Goal: Task Accomplishment & Management: Manage account settings

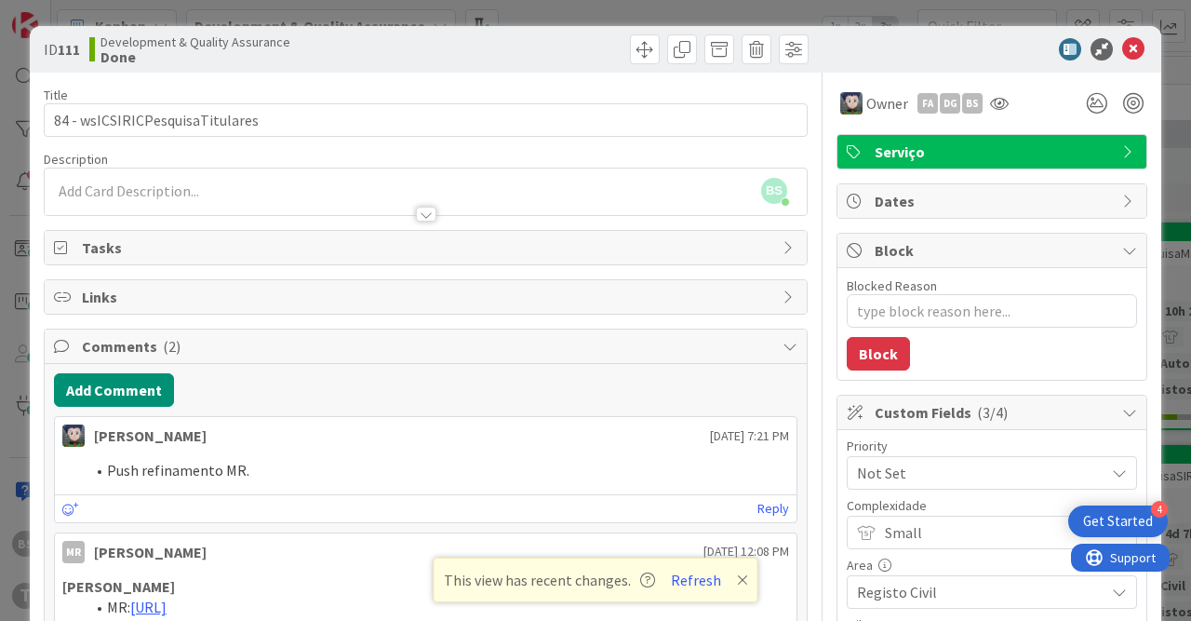
scroll to position [1805, 350]
click at [695, 577] on button "Refresh" at bounding box center [696, 580] width 63 height 24
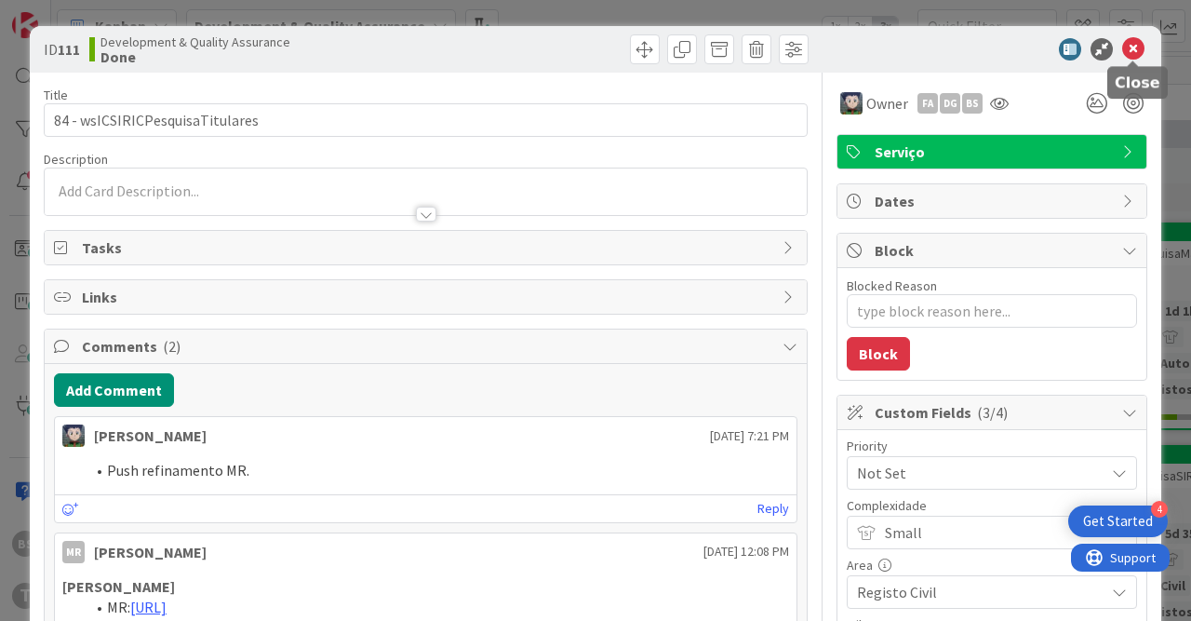
type textarea "x"
click at [1136, 53] on icon at bounding box center [1133, 49] width 22 height 22
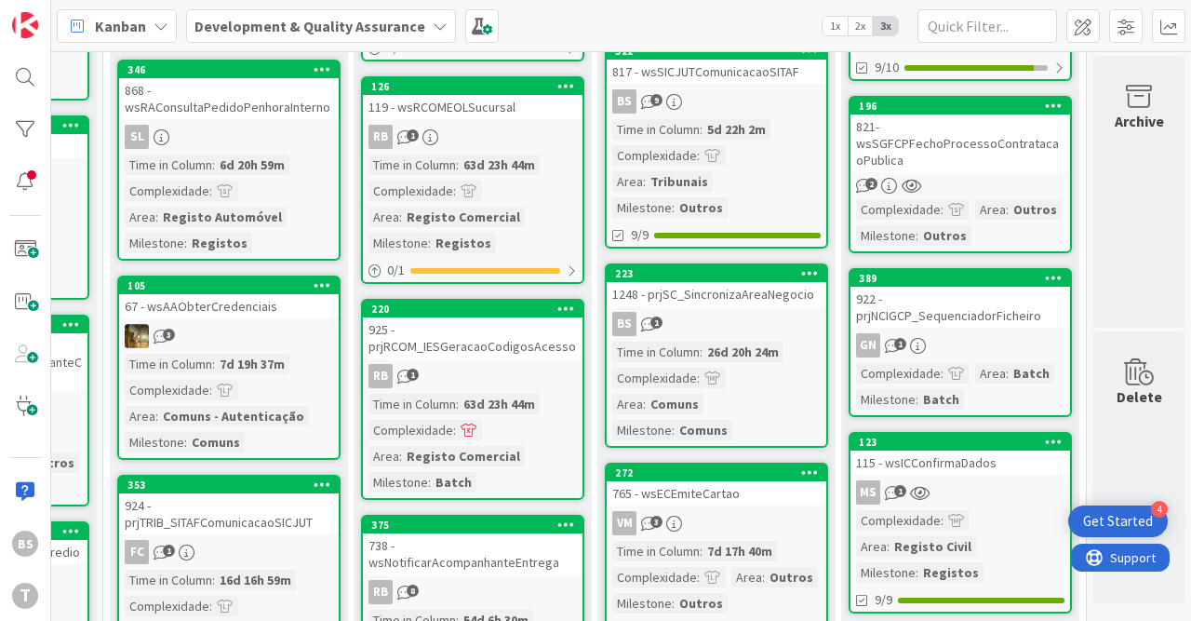
scroll to position [0, 946]
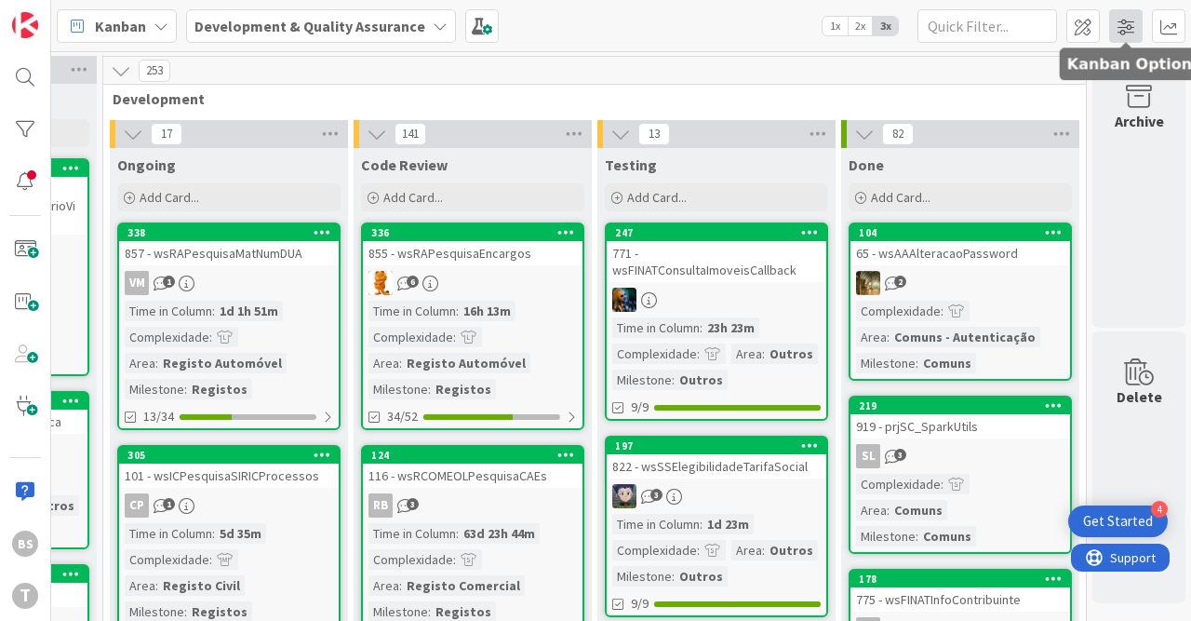
click at [1129, 30] on span at bounding box center [1126, 26] width 34 height 34
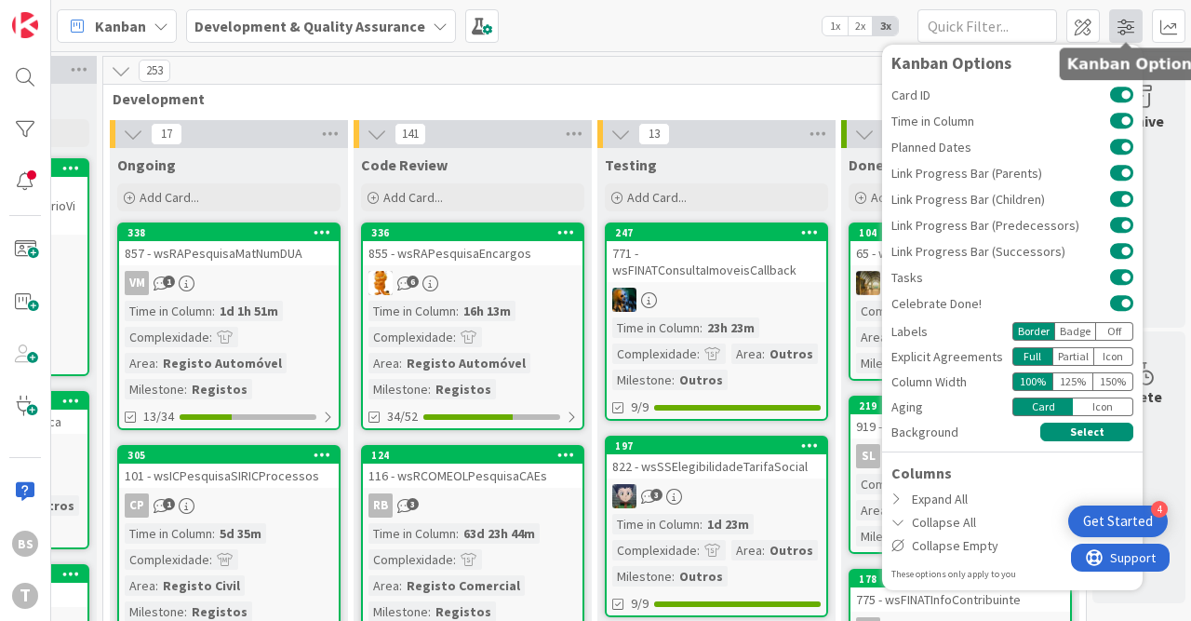
click at [1129, 30] on span at bounding box center [1126, 26] width 34 height 34
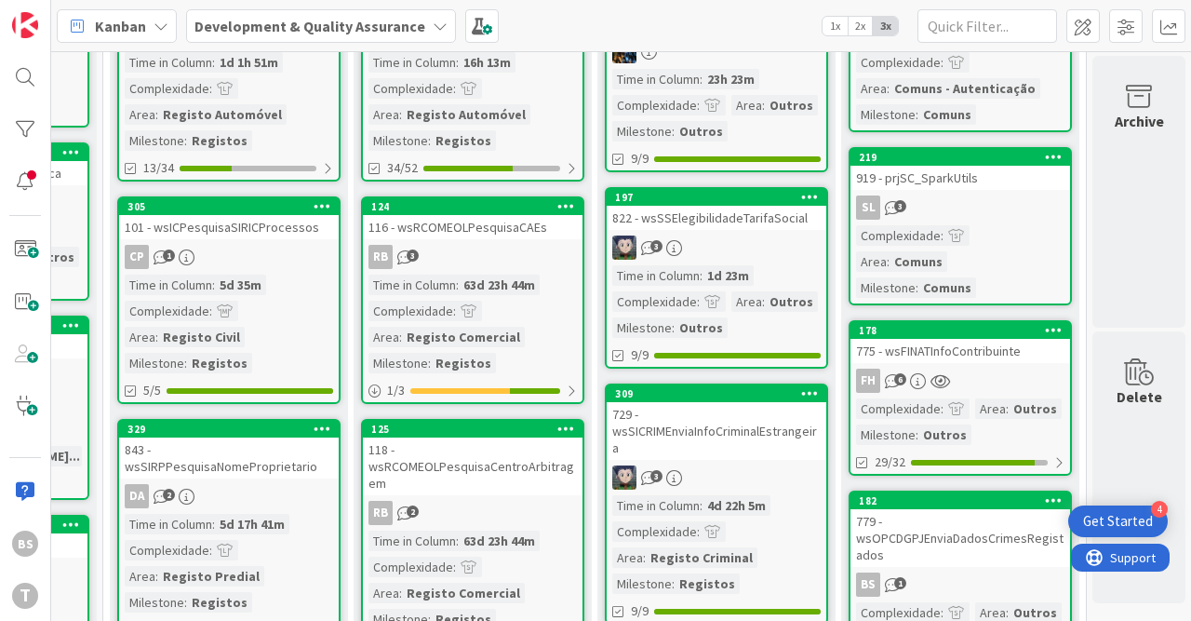
scroll to position [462, 946]
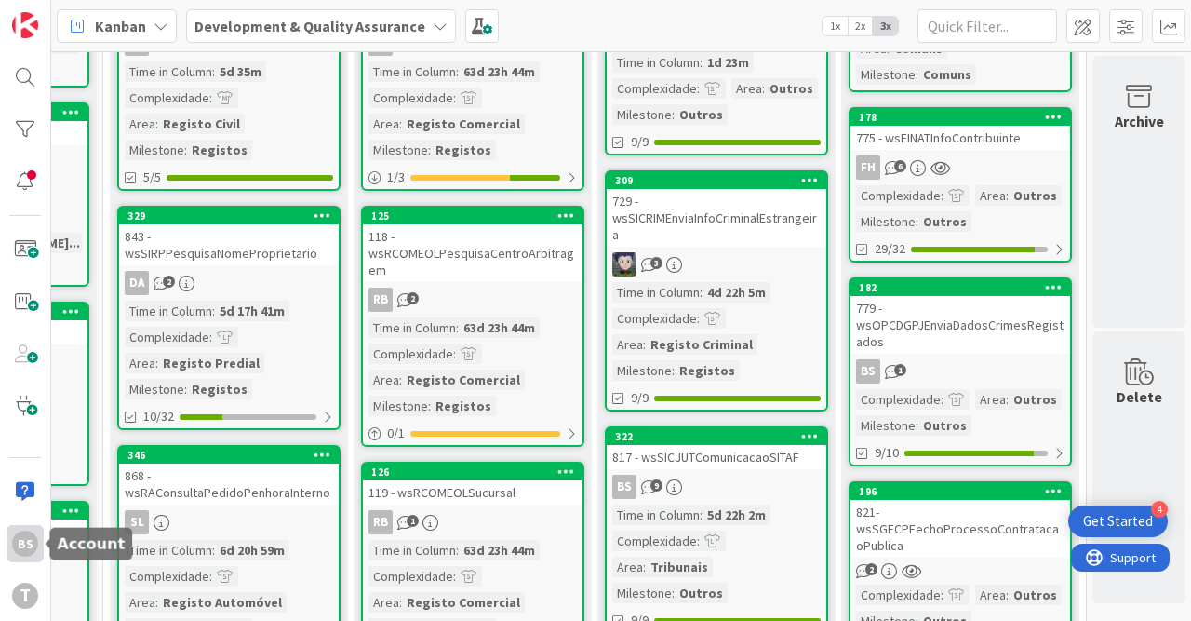
click at [27, 531] on div "BS" at bounding box center [25, 544] width 26 height 26
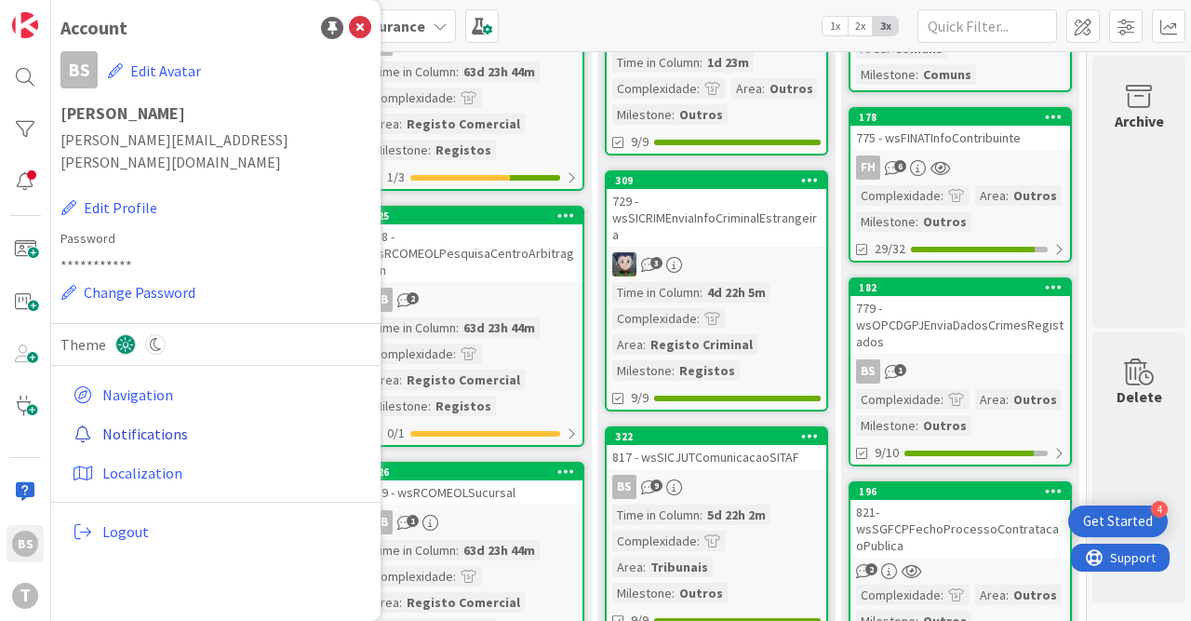
click at [152, 417] on link "Notifications" at bounding box center [218, 434] width 306 height 34
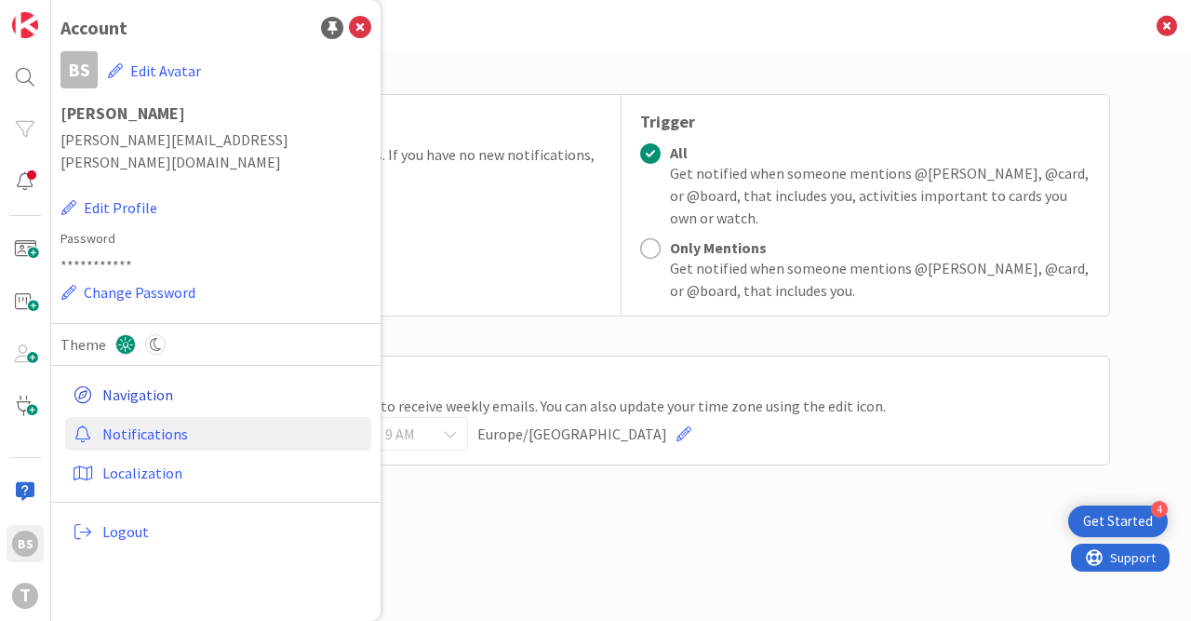
click at [141, 378] on link "Navigation" at bounding box center [218, 395] width 306 height 34
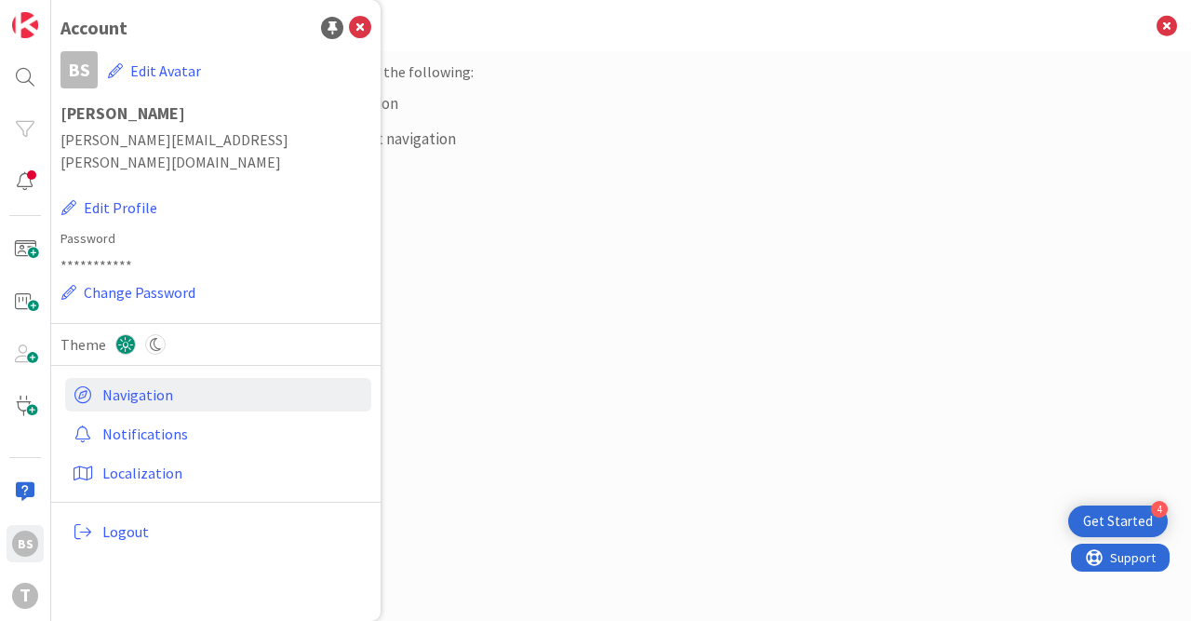
click at [541, 373] on div "Clicking the logo in the top/left will do the following: Show/hide only the top…" at bounding box center [621, 317] width 977 height 514
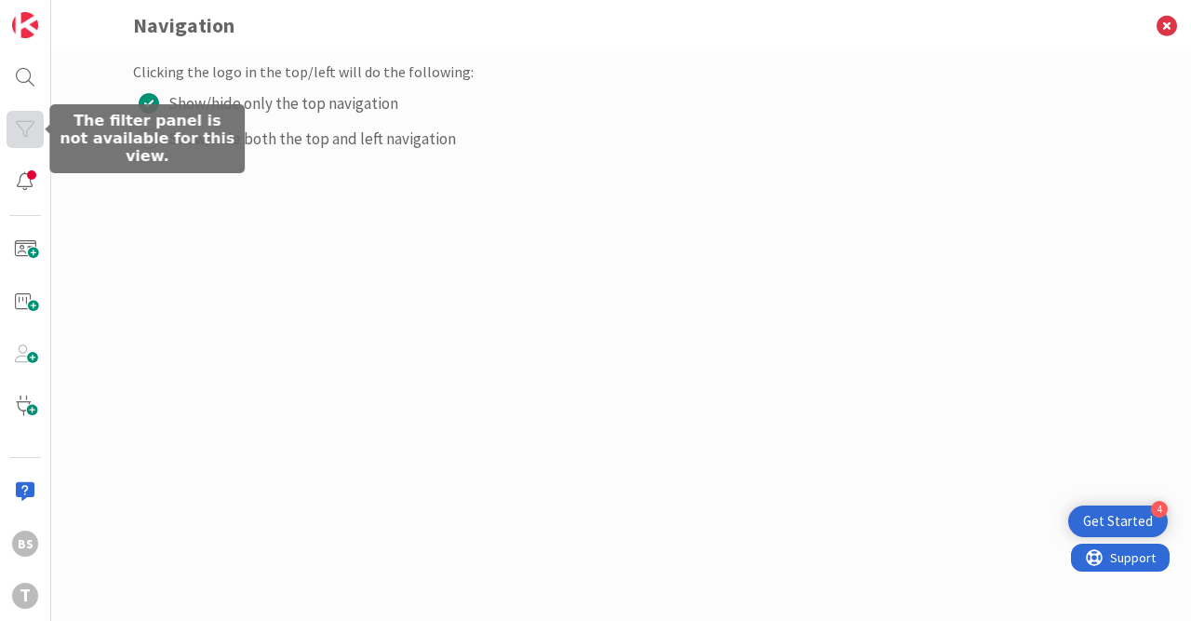
click at [27, 141] on div at bounding box center [25, 129] width 37 height 37
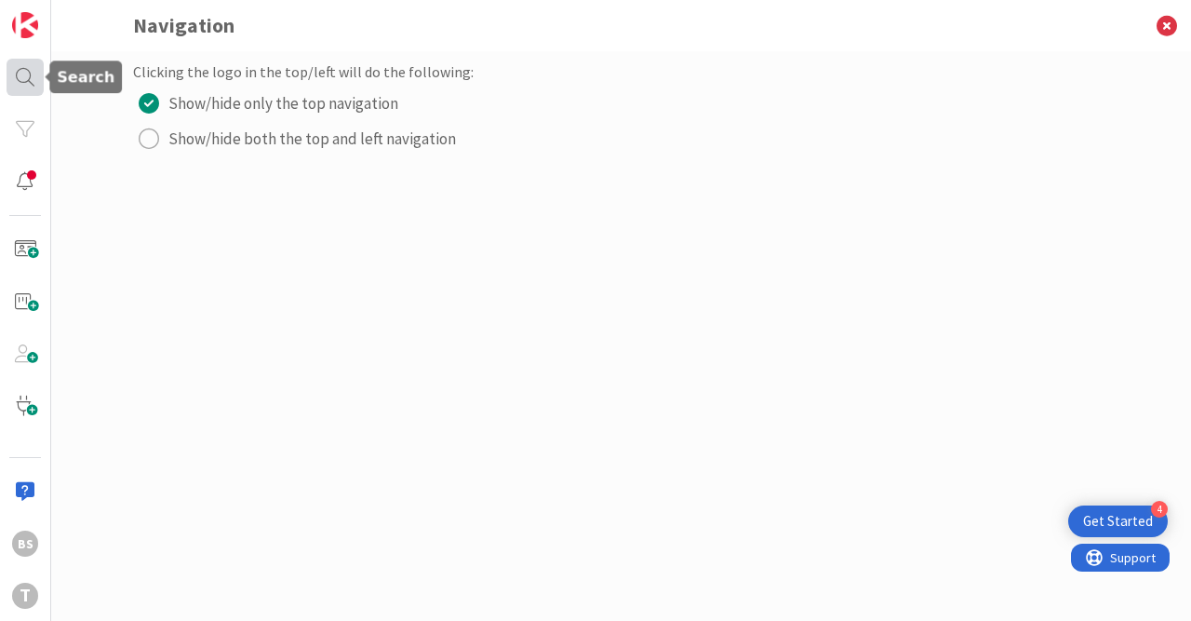
click at [33, 95] on div at bounding box center [25, 77] width 37 height 37
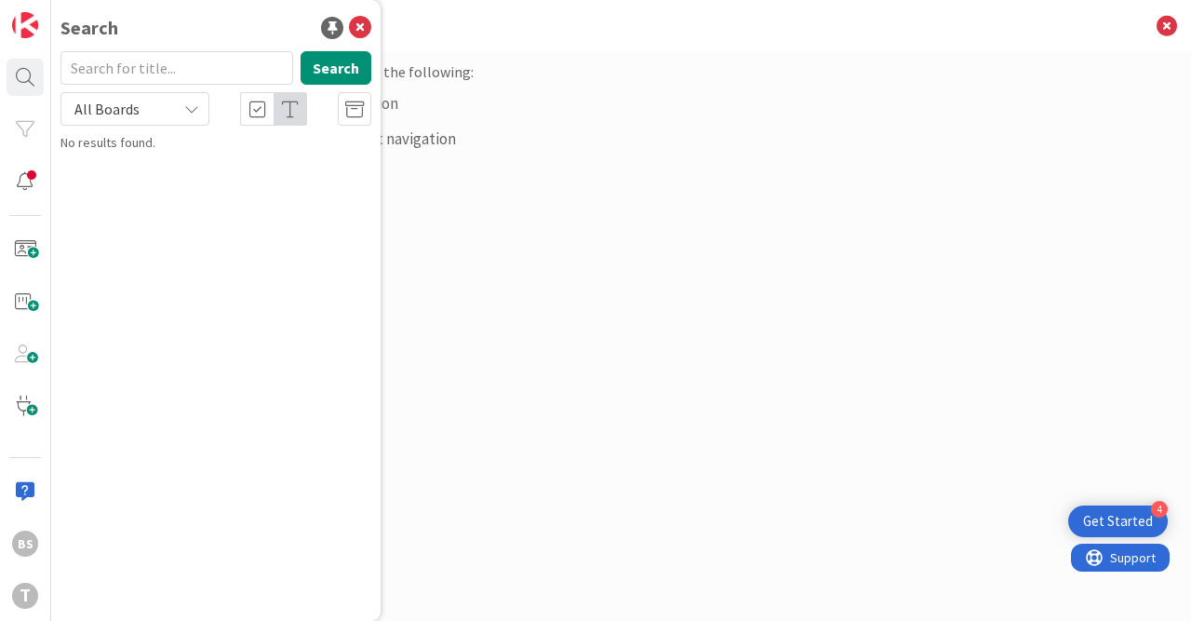
click at [534, 139] on button "Show/hide both the top and left navigation" at bounding box center [621, 139] width 977 height 30
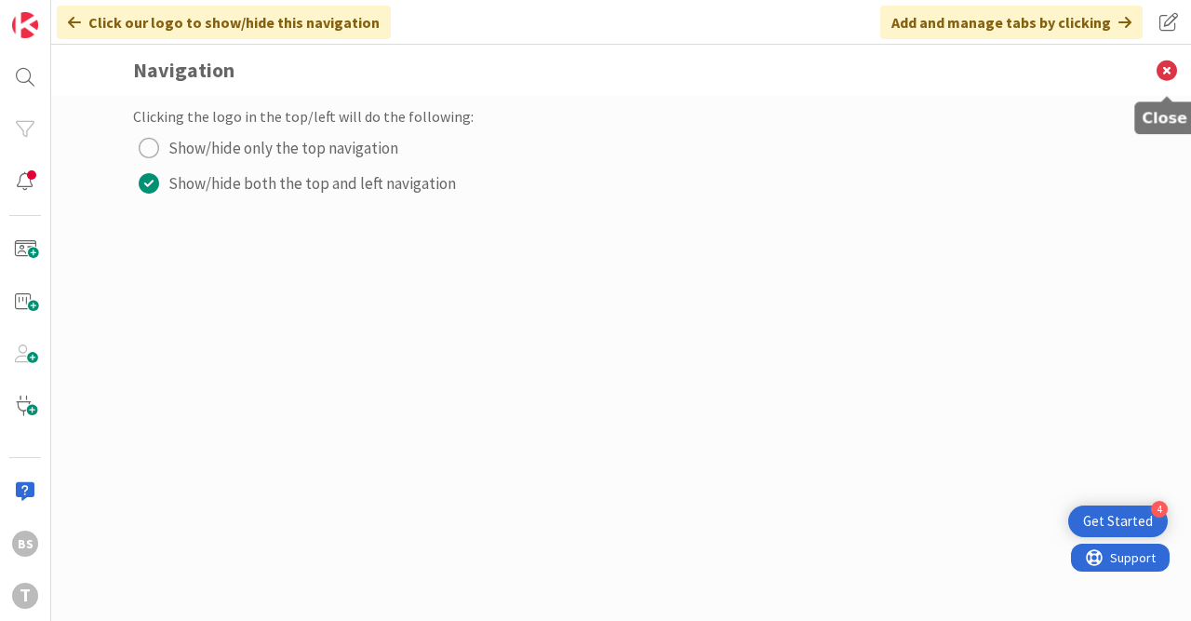
click at [1174, 56] on icon at bounding box center [1167, 70] width 48 height 51
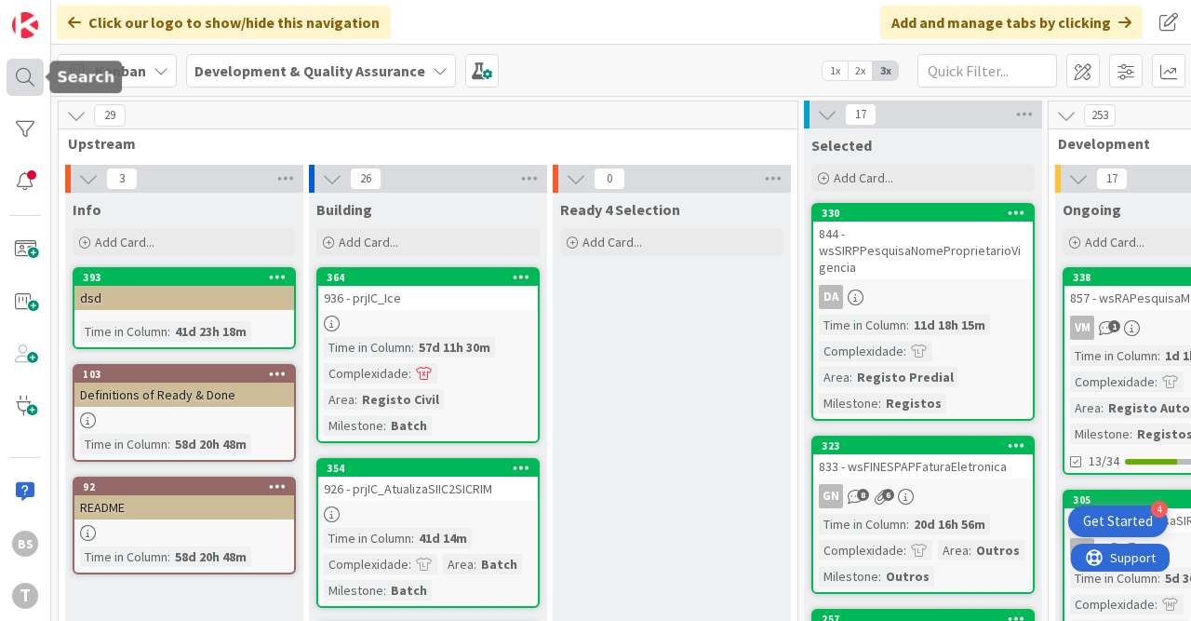
click at [23, 75] on div at bounding box center [25, 77] width 37 height 37
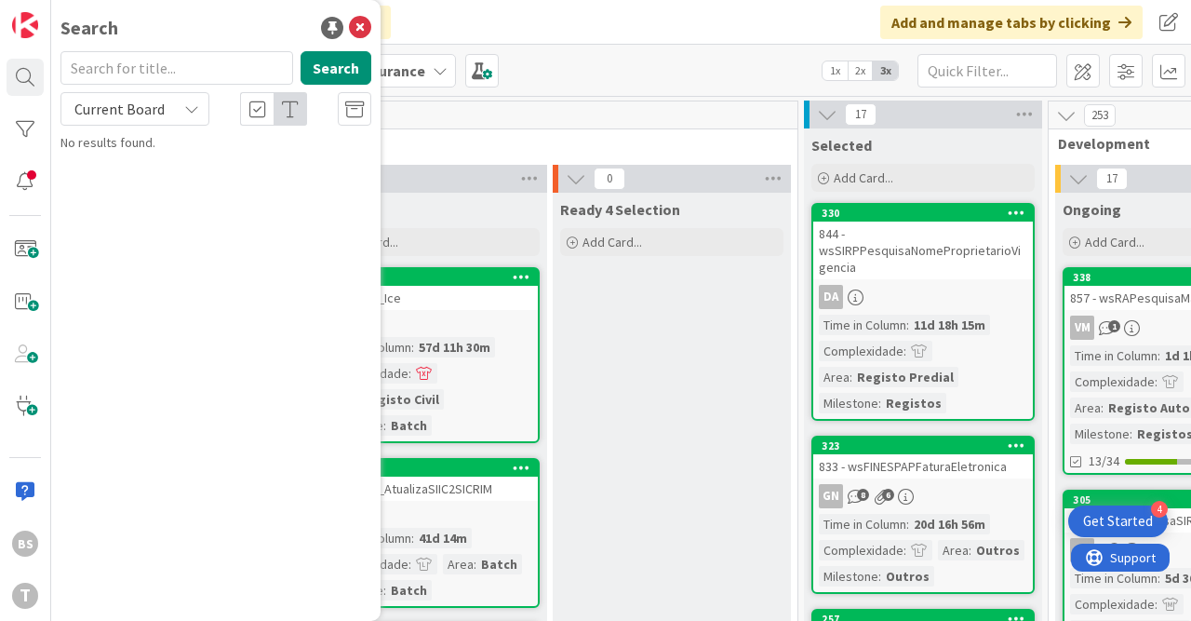
click at [202, 114] on div "Current Board" at bounding box center [134, 109] width 149 height 34
click at [182, 109] on div "Current Board" at bounding box center [134, 109] width 149 height 34
click at [359, 32] on icon at bounding box center [360, 28] width 22 height 22
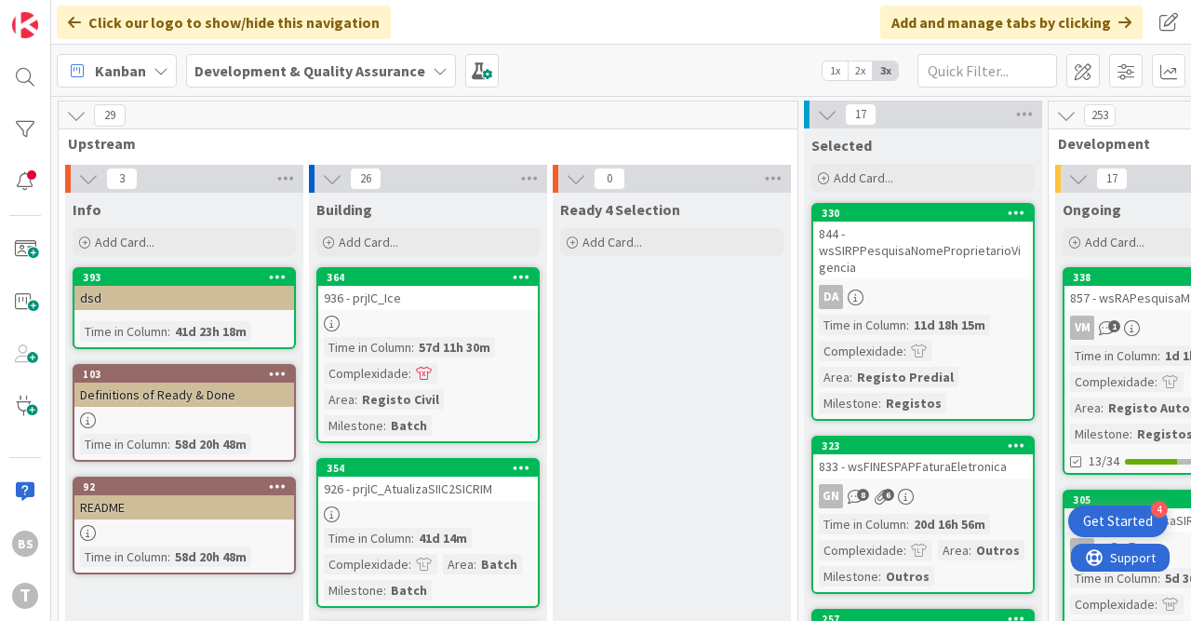
click at [368, 64] on b "Development & Quality Assurance" at bounding box center [310, 70] width 231 height 19
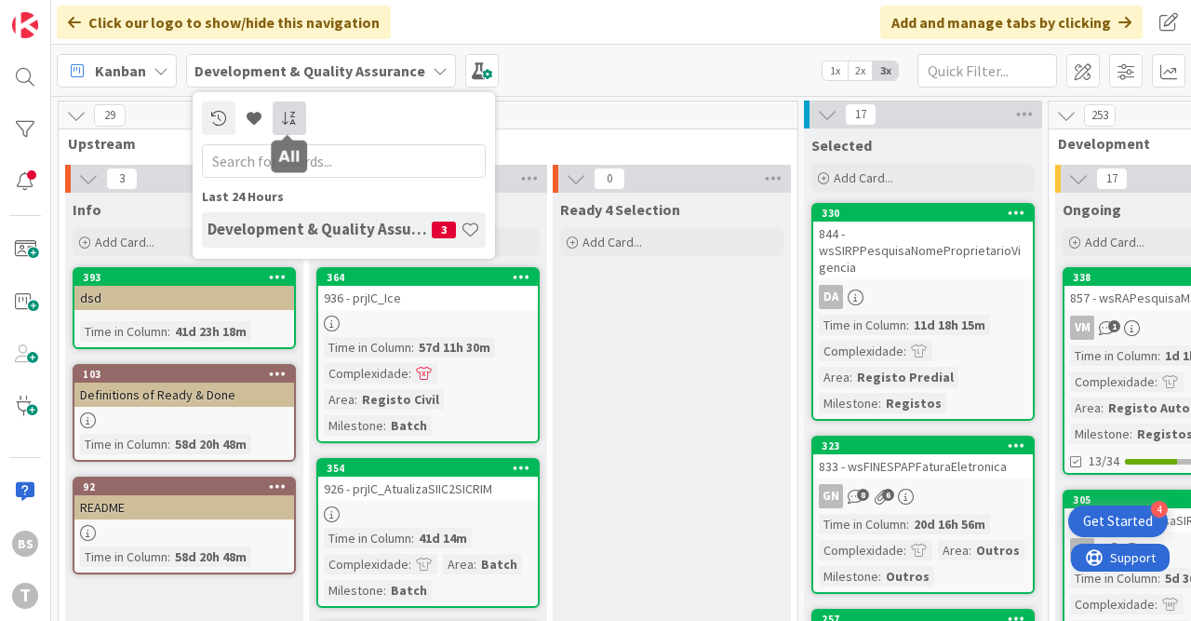
click at [288, 118] on icon at bounding box center [289, 118] width 17 height 15
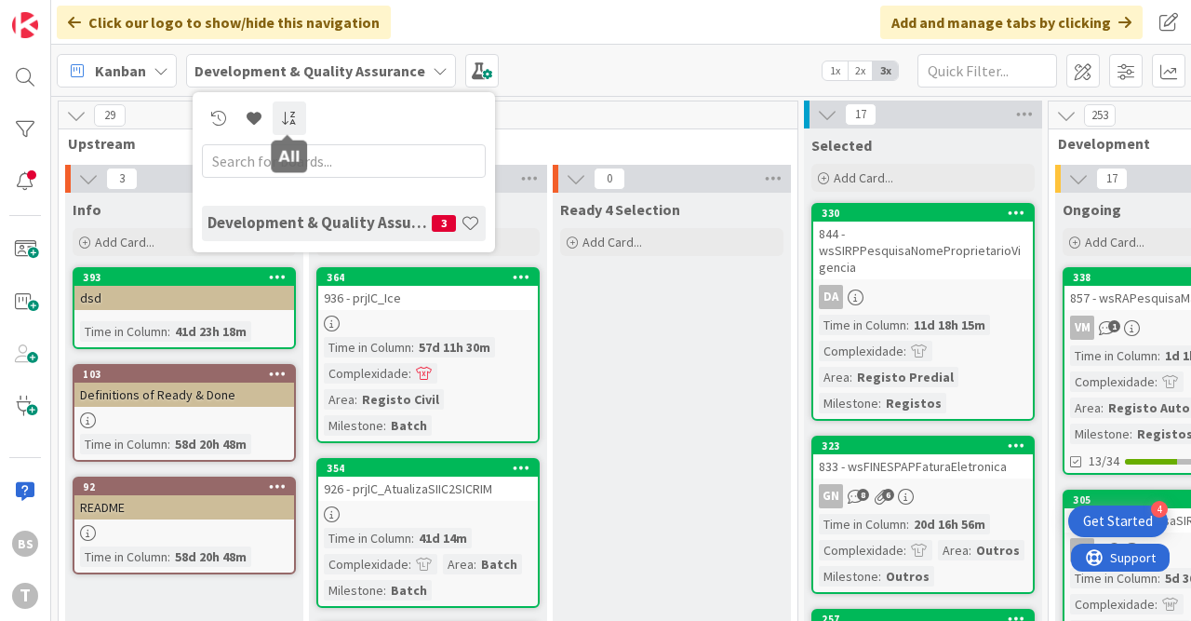
click at [288, 118] on icon at bounding box center [289, 118] width 17 height 15
click at [292, 115] on icon at bounding box center [289, 118] width 17 height 15
click at [302, 68] on b "Development & Quality Assurance" at bounding box center [310, 70] width 231 height 19
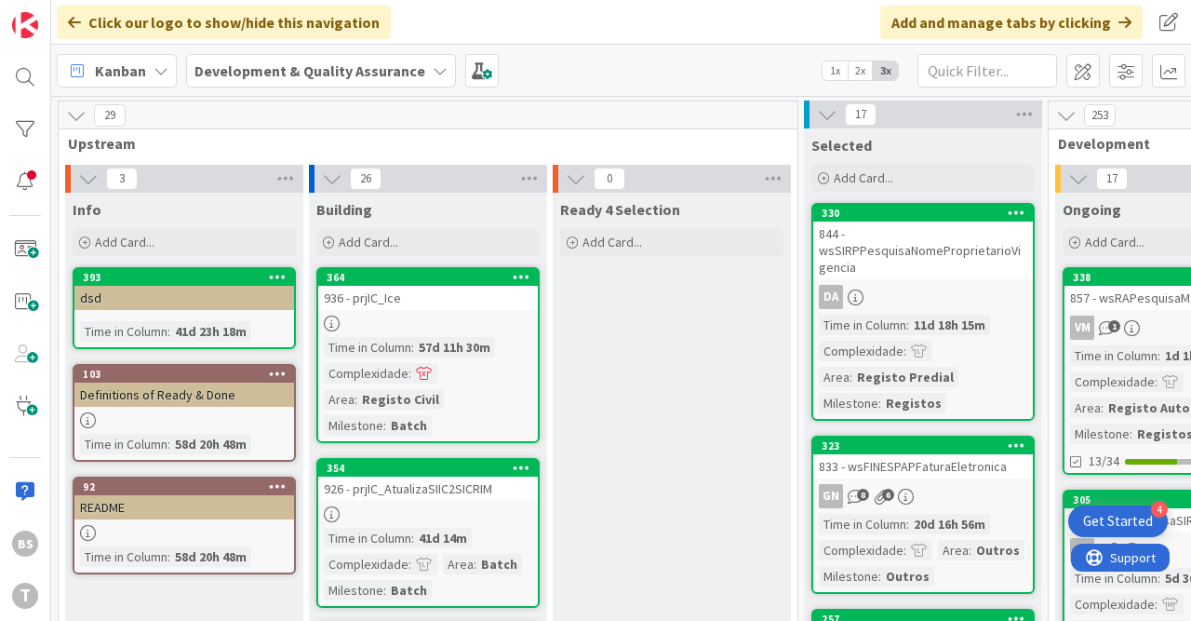
click at [155, 63] on icon at bounding box center [161, 70] width 15 height 15
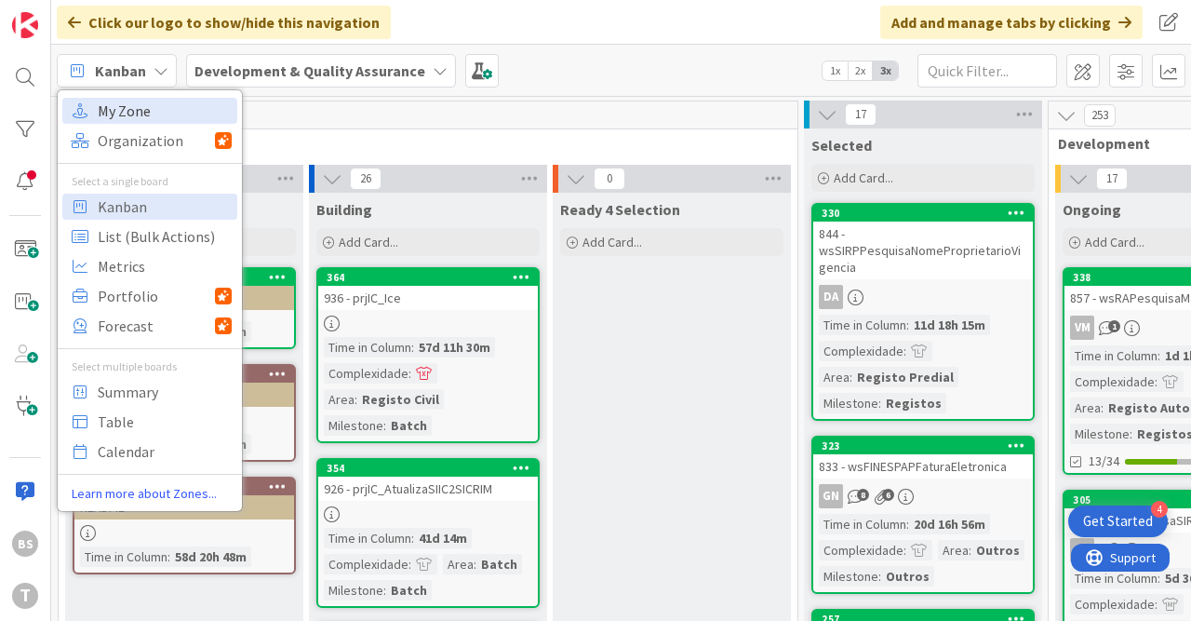
click at [157, 113] on span "My Zone" at bounding box center [165, 111] width 134 height 28
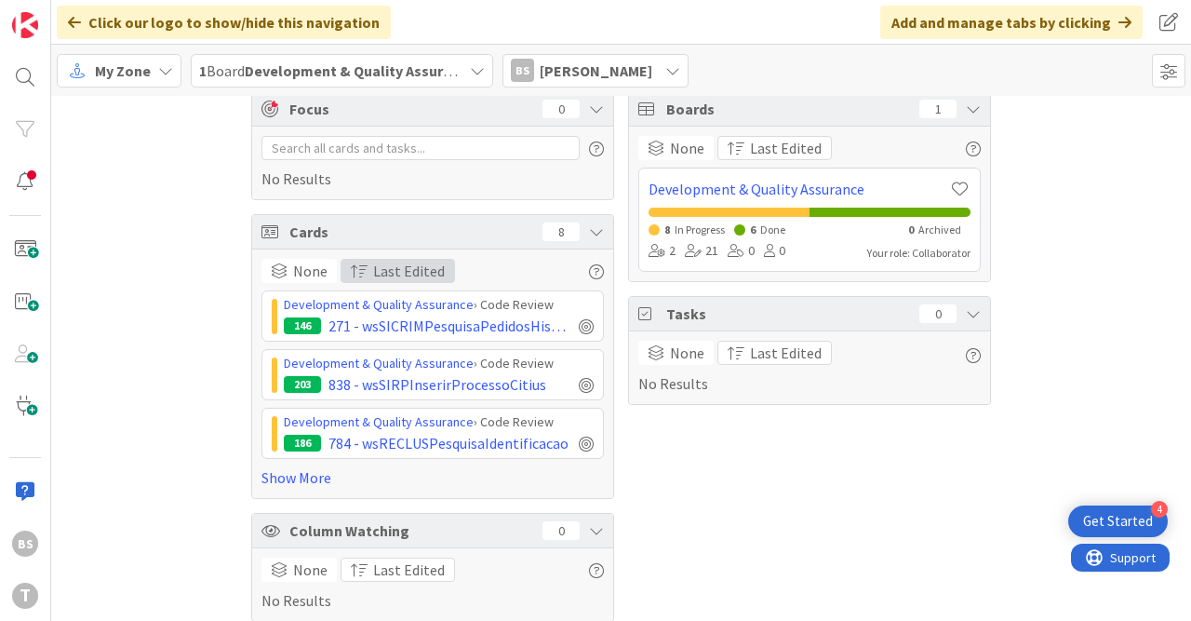
scroll to position [28, 0]
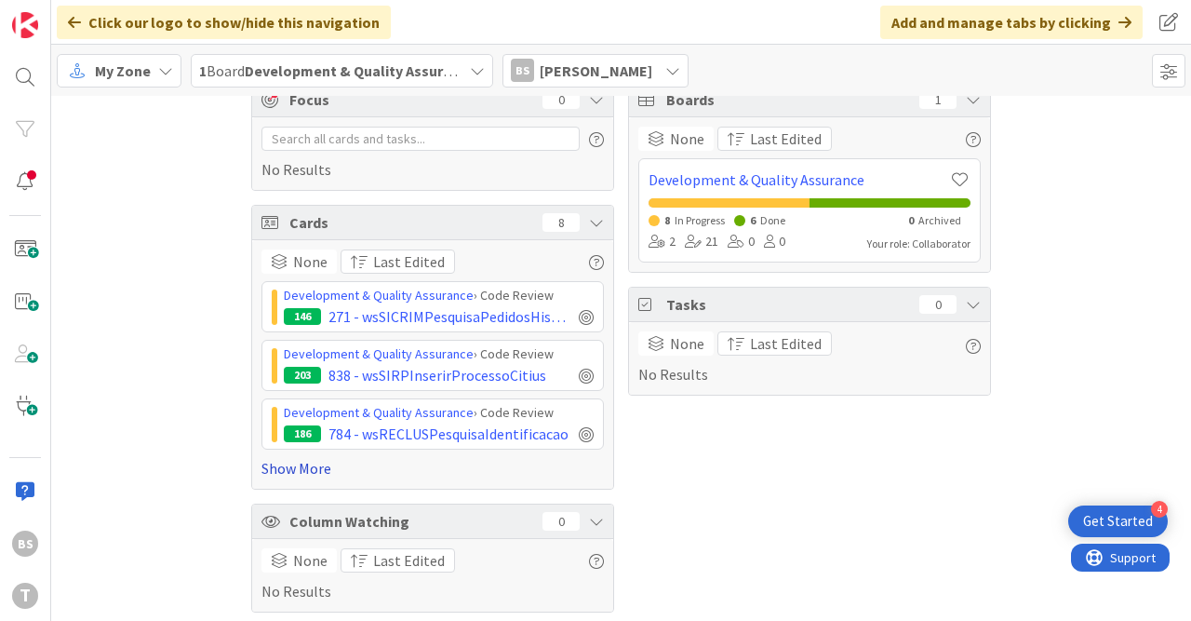
click at [301, 469] on link "Show More" at bounding box center [433, 468] width 343 height 22
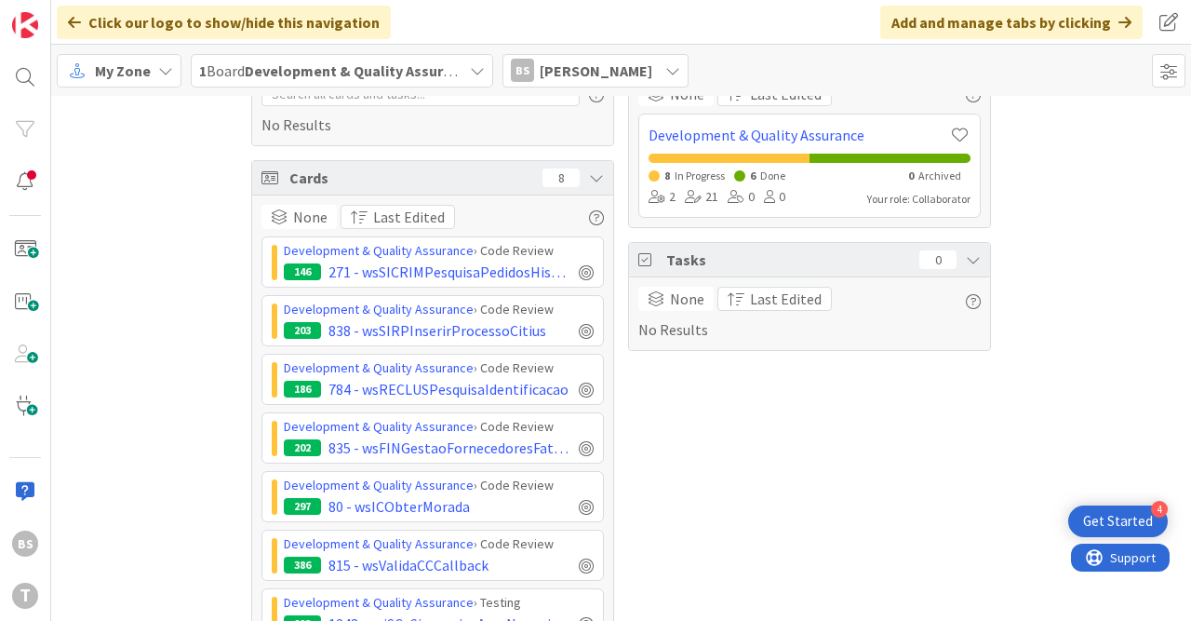
scroll to position [0, 0]
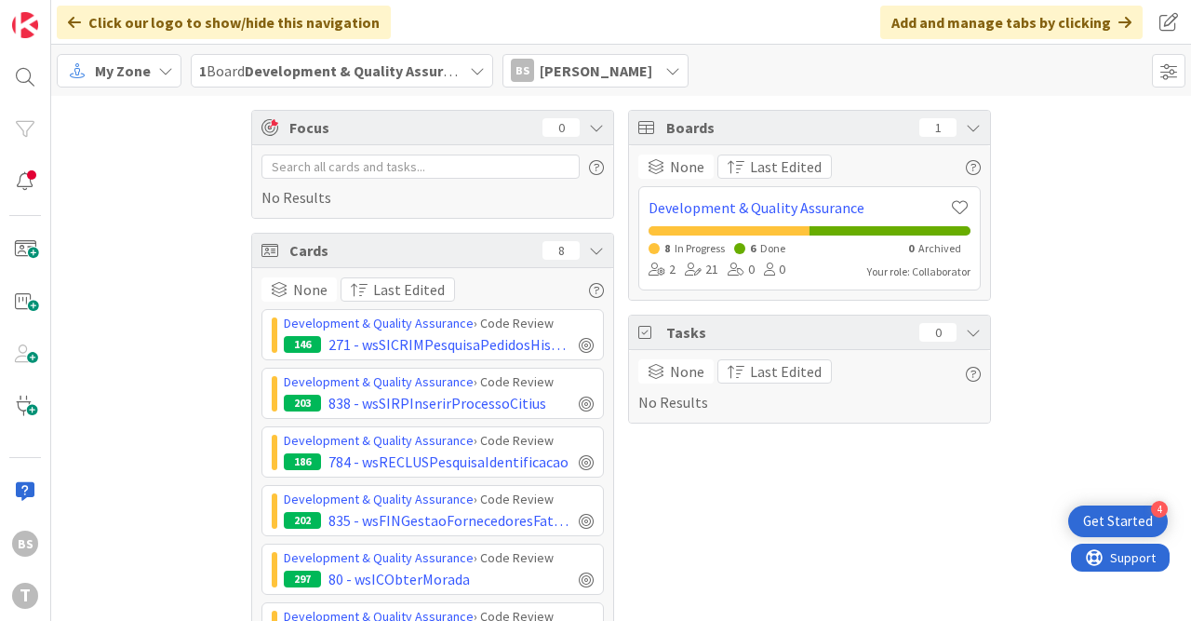
click at [399, 57] on div "1 Board Development & Quality Assurance" at bounding box center [342, 71] width 302 height 34
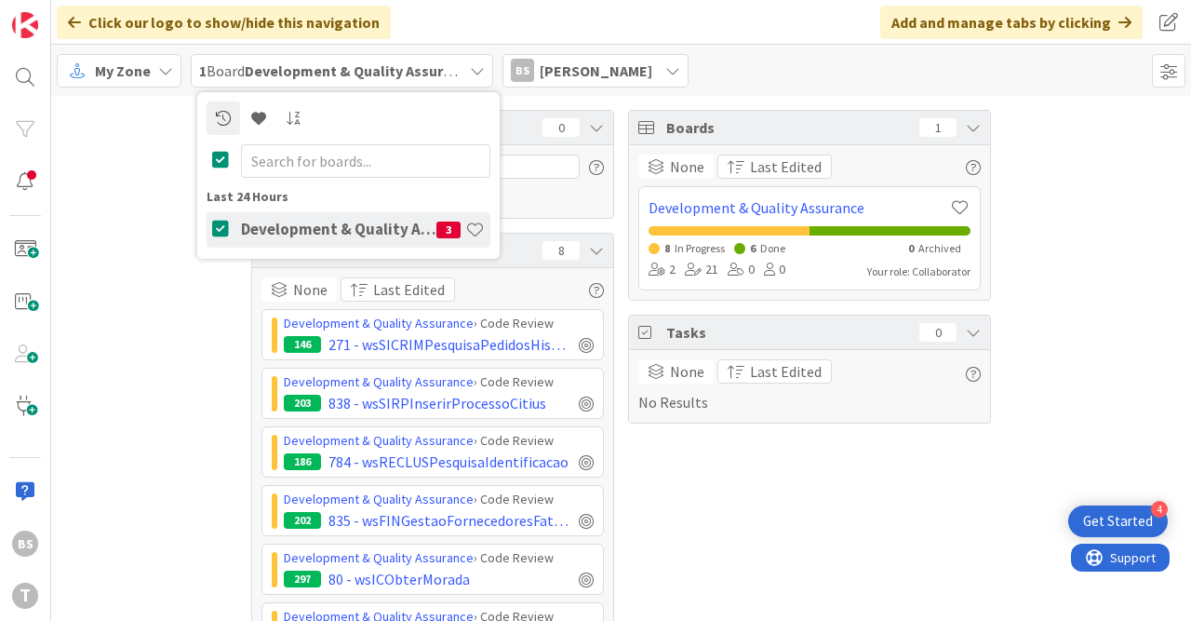
click at [152, 77] on div "My Zone" at bounding box center [119, 71] width 125 height 34
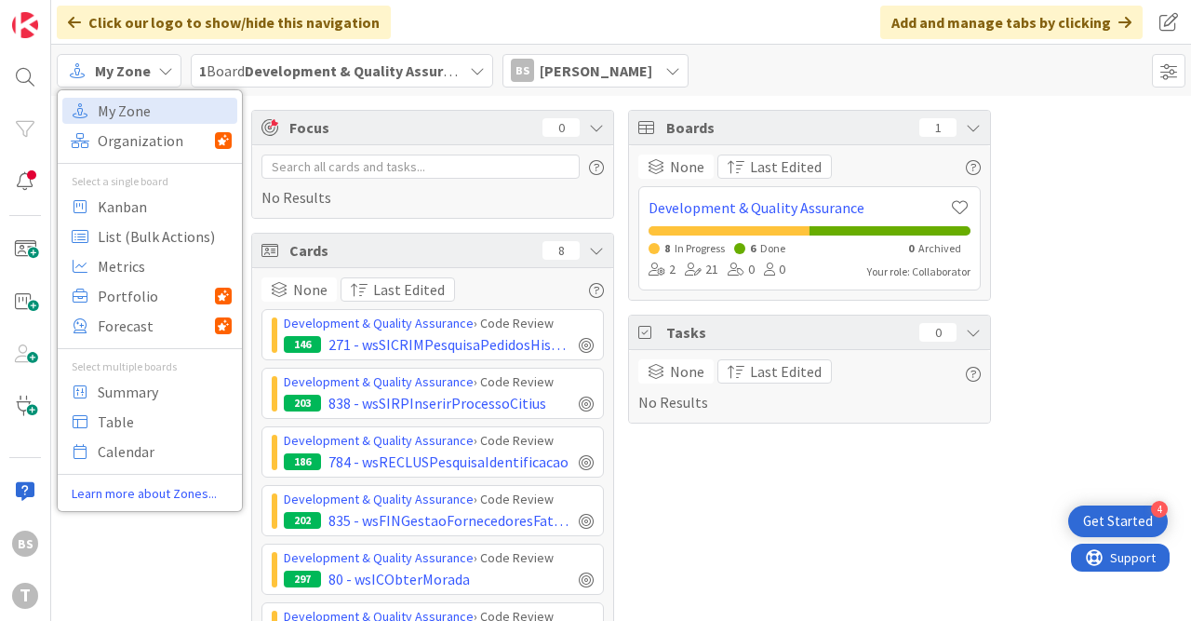
click at [183, 543] on div "Focus 0 No Results Cards 8 None Last Edited Development & Quality Assurance › C…" at bounding box center [621, 522] width 1140 height 852
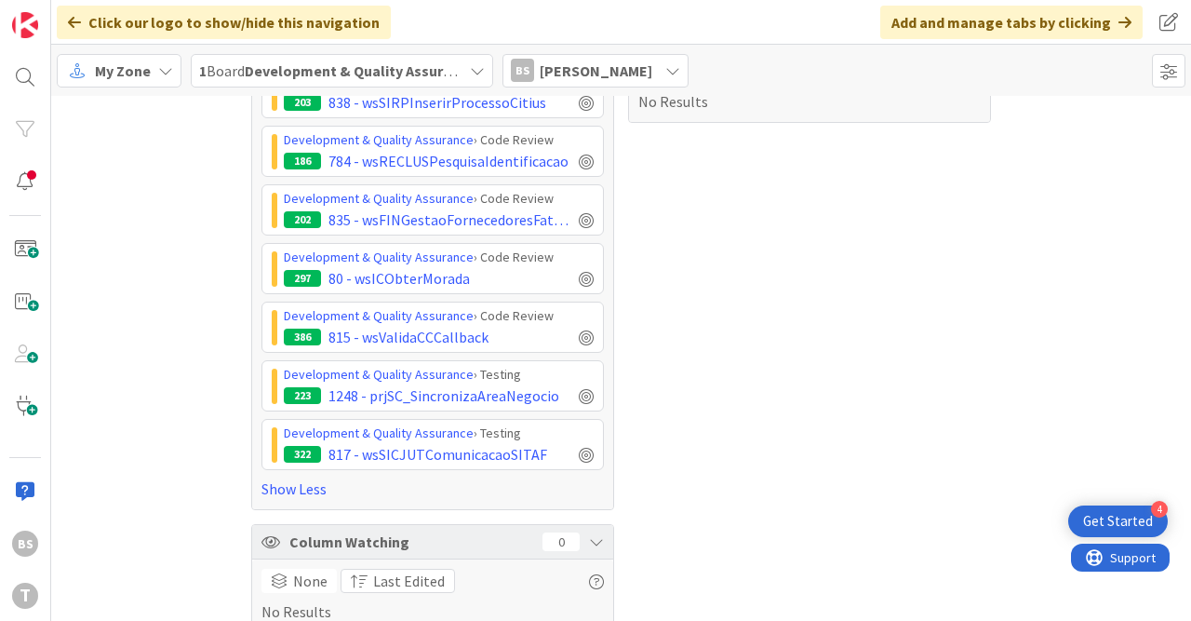
scroll to position [318, 0]
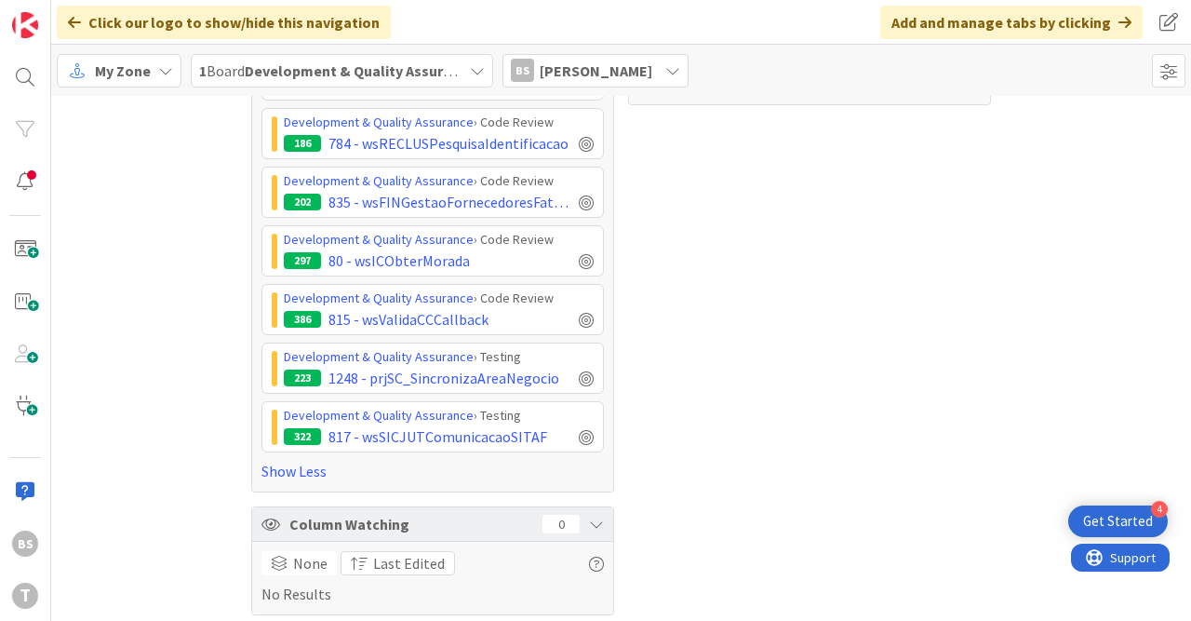
click at [597, 518] on icon at bounding box center [596, 524] width 15 height 15
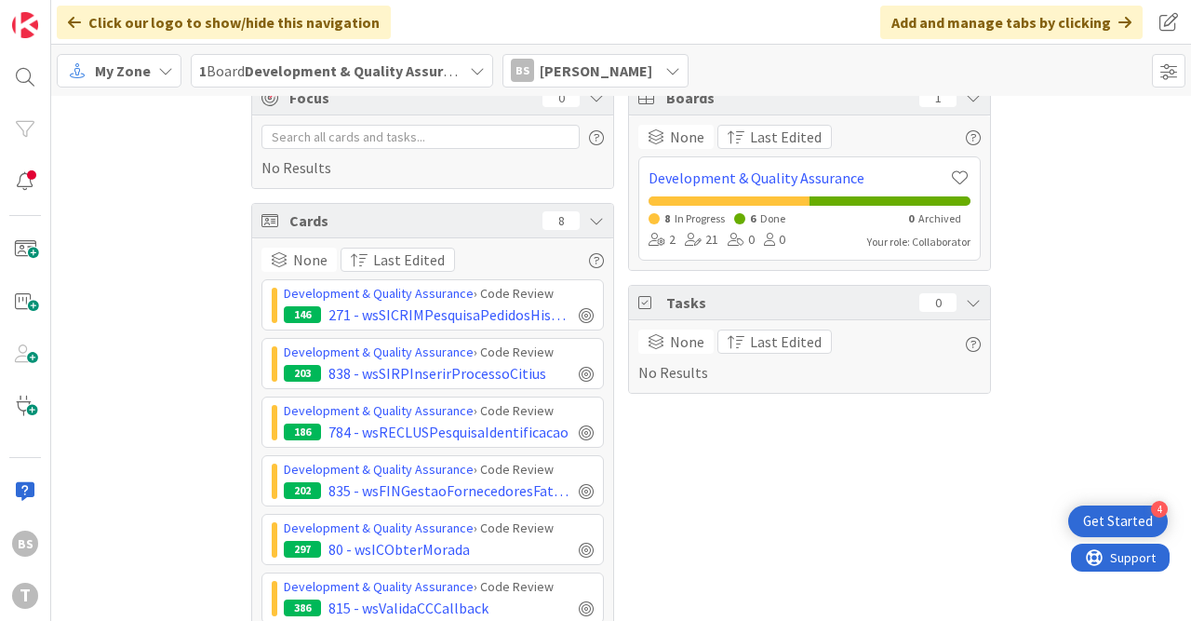
scroll to position [0, 0]
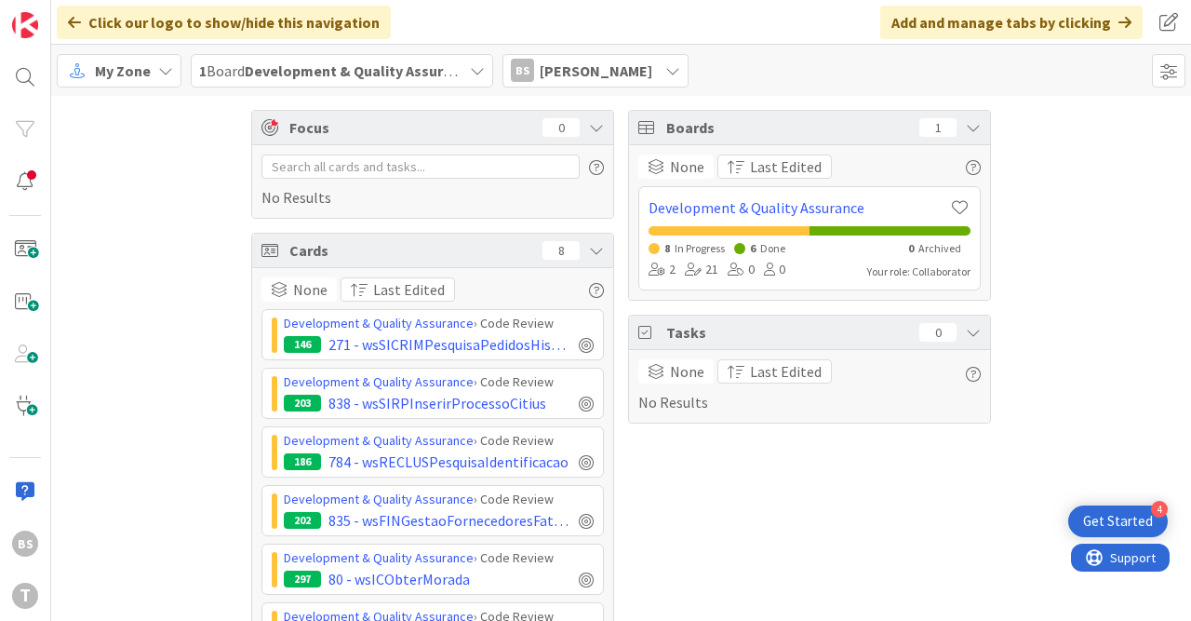
click at [589, 118] on div "Focus 0" at bounding box center [432, 128] width 361 height 34
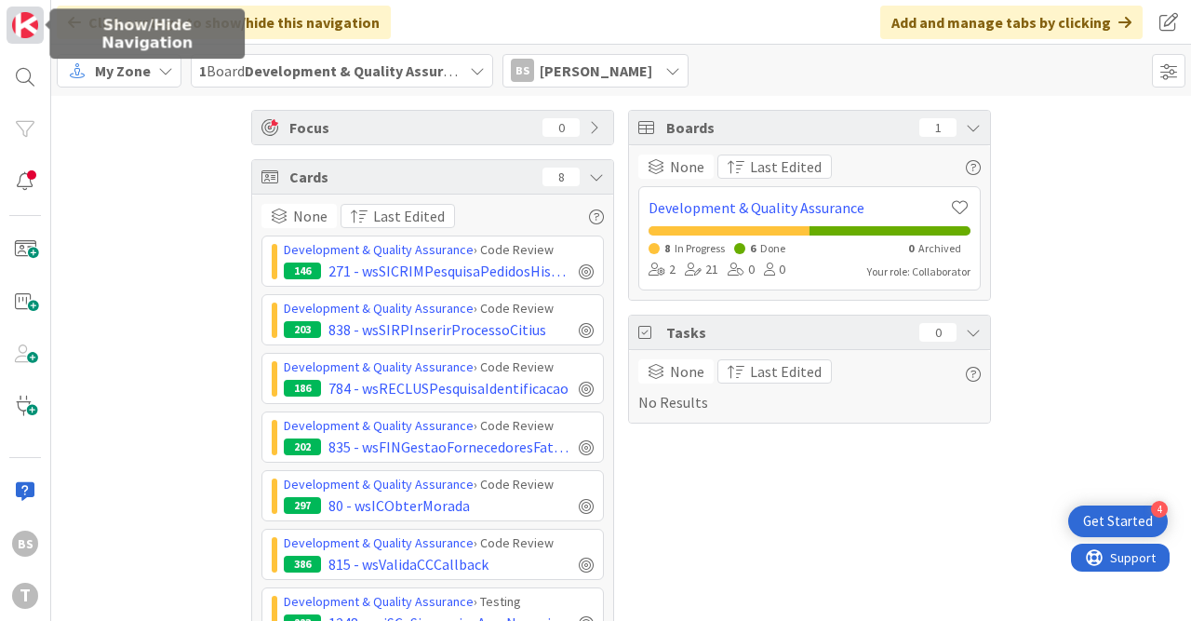
click at [22, 41] on link at bounding box center [25, 25] width 37 height 37
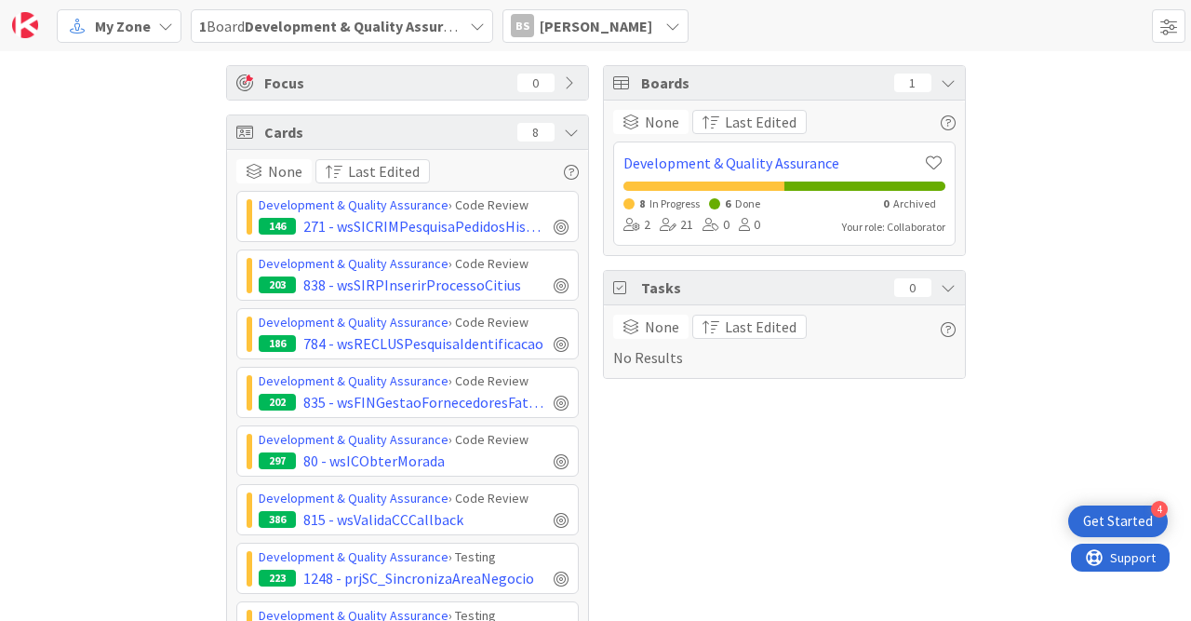
click at [129, 30] on span "My Zone" at bounding box center [123, 26] width 56 height 22
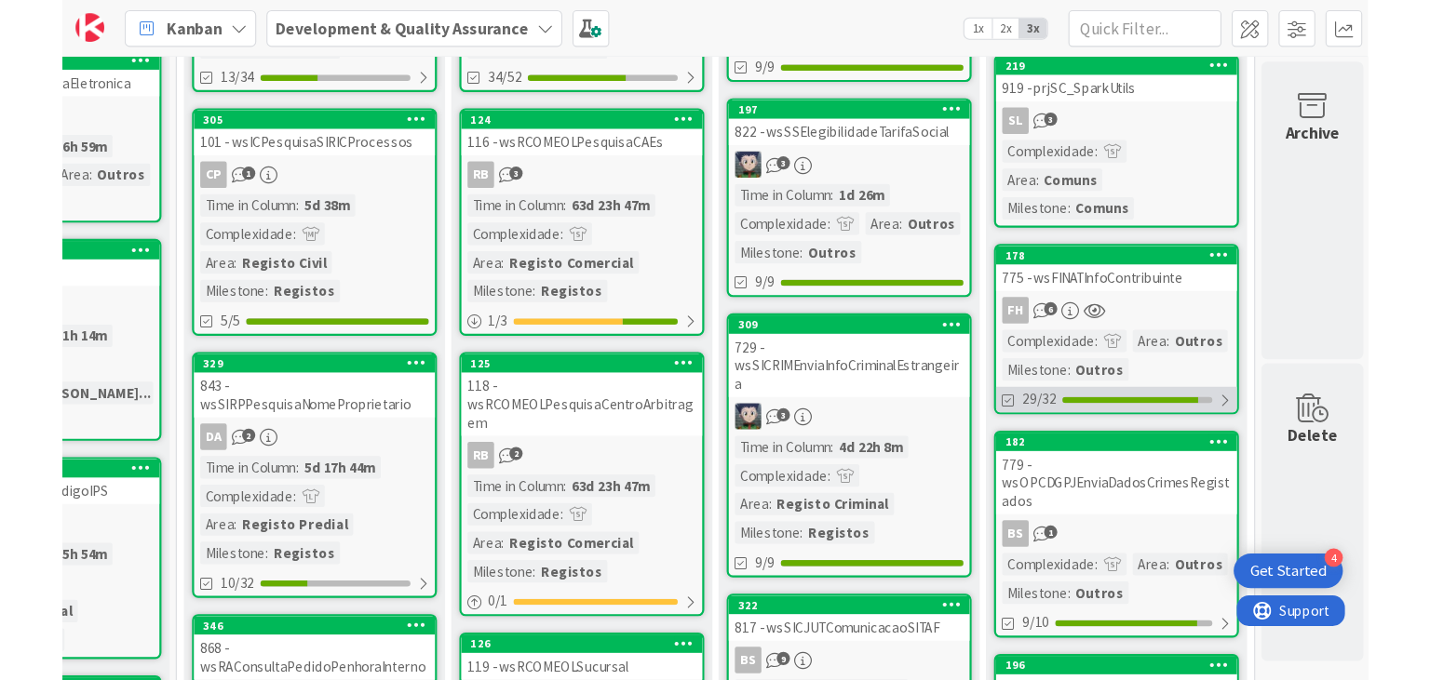
scroll to position [0, 894]
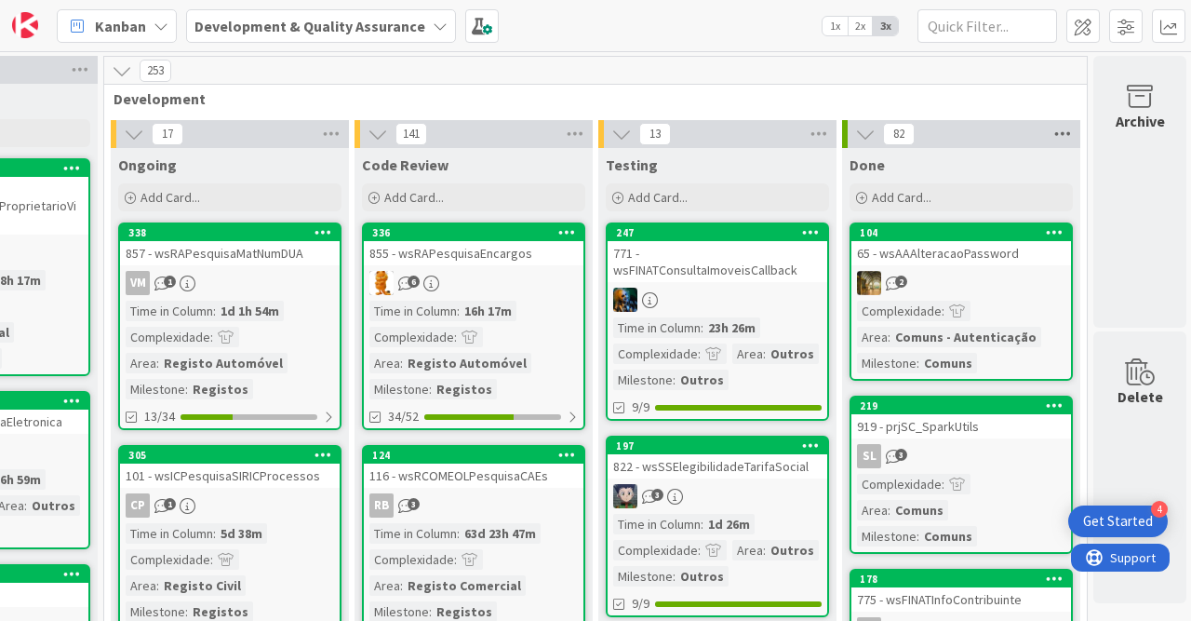
click at [1069, 137] on icon at bounding box center [1063, 134] width 24 height 28
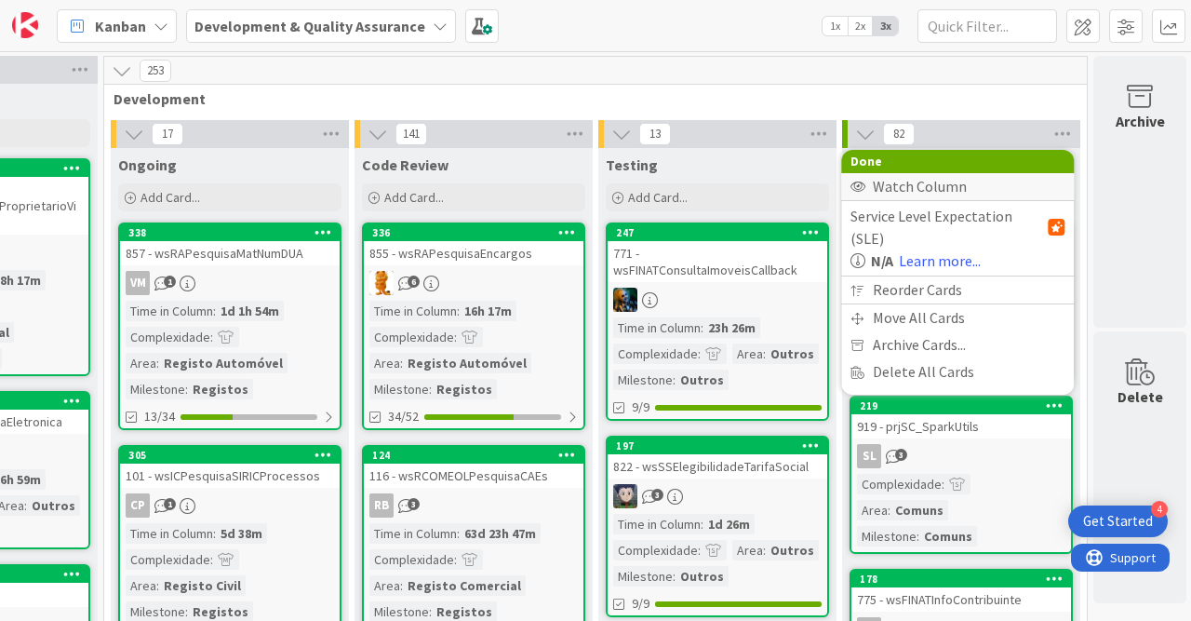
click at [913, 194] on div "Watch Column" at bounding box center [957, 186] width 233 height 27
click at [973, 187] on div "Stop Watching Column" at bounding box center [957, 186] width 233 height 27
click at [992, 81] on div "253" at bounding box center [595, 71] width 983 height 28
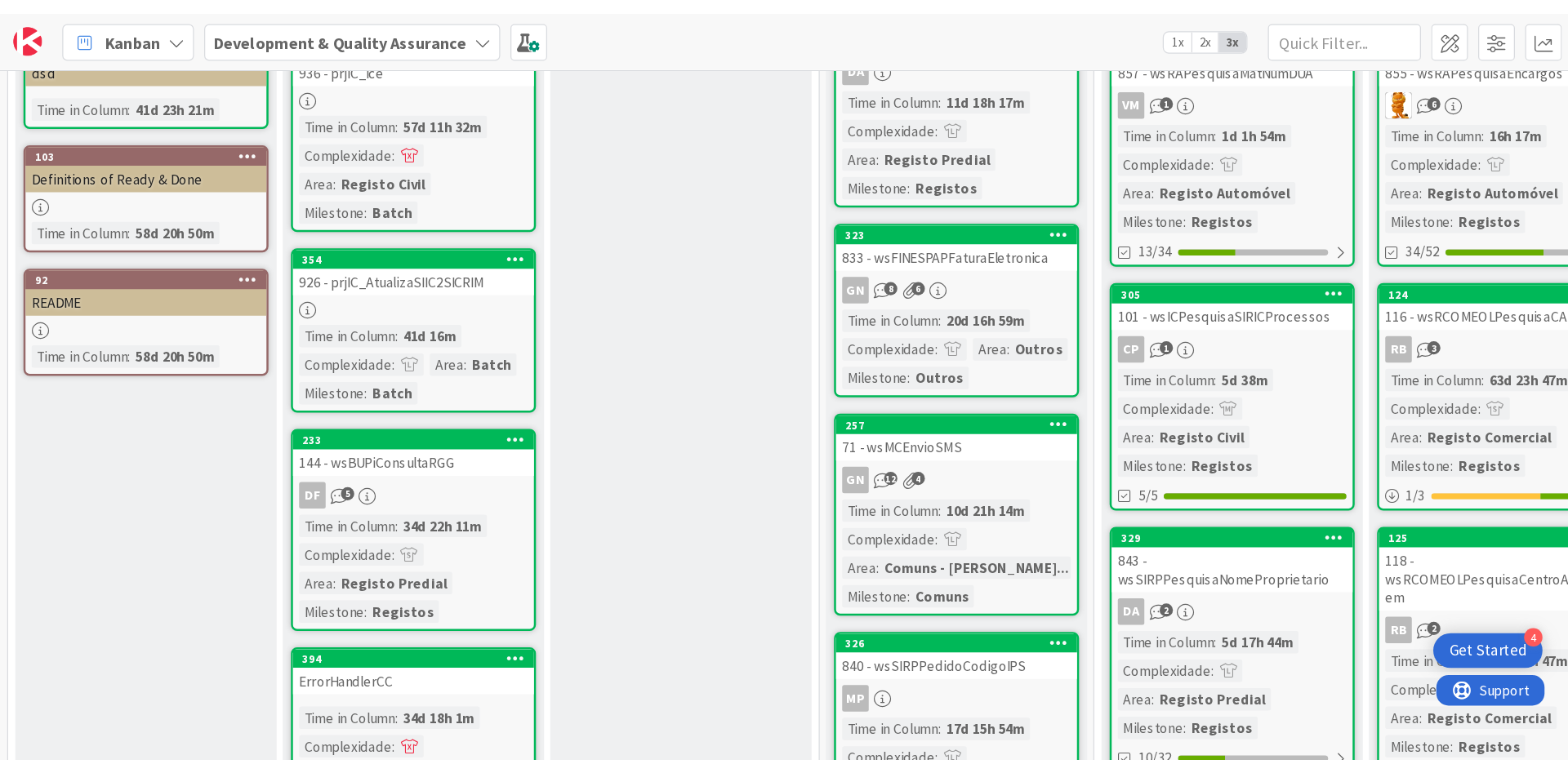
scroll to position [0, 0]
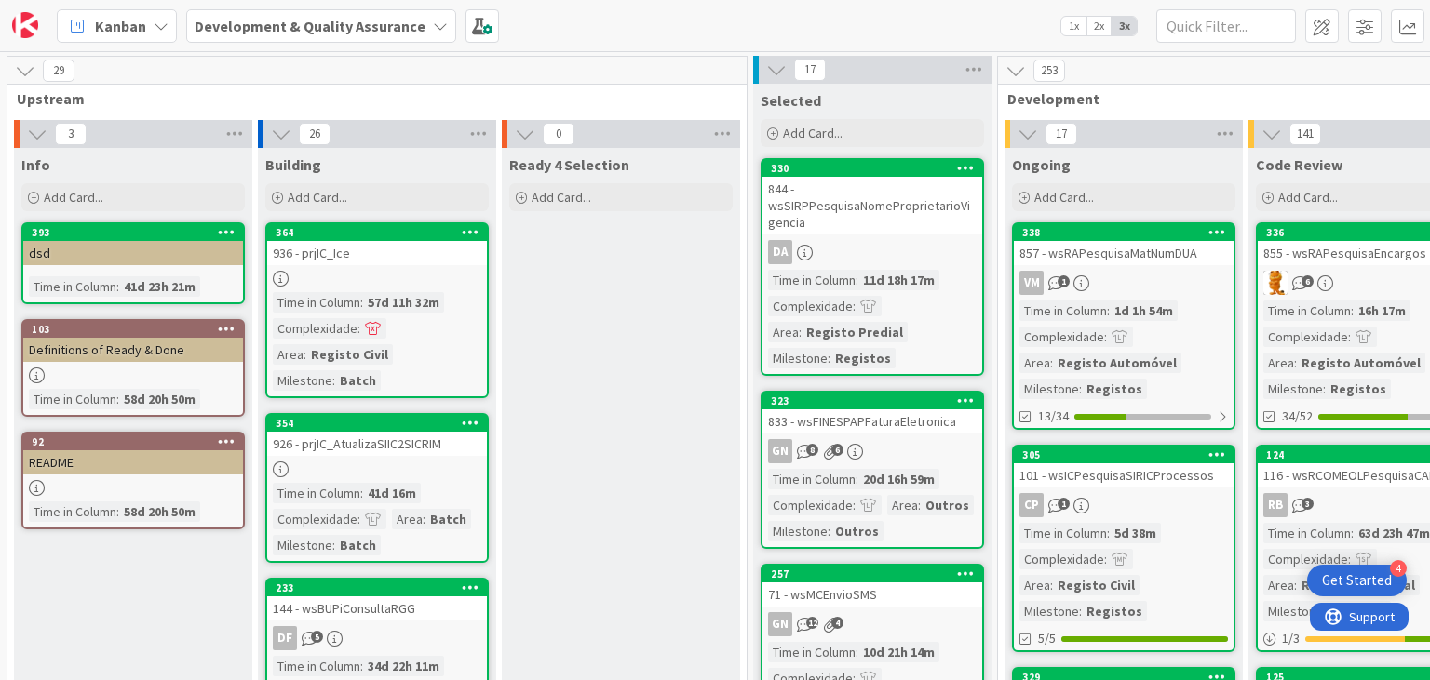
click at [152, 17] on div "Kanban" at bounding box center [117, 26] width 120 height 34
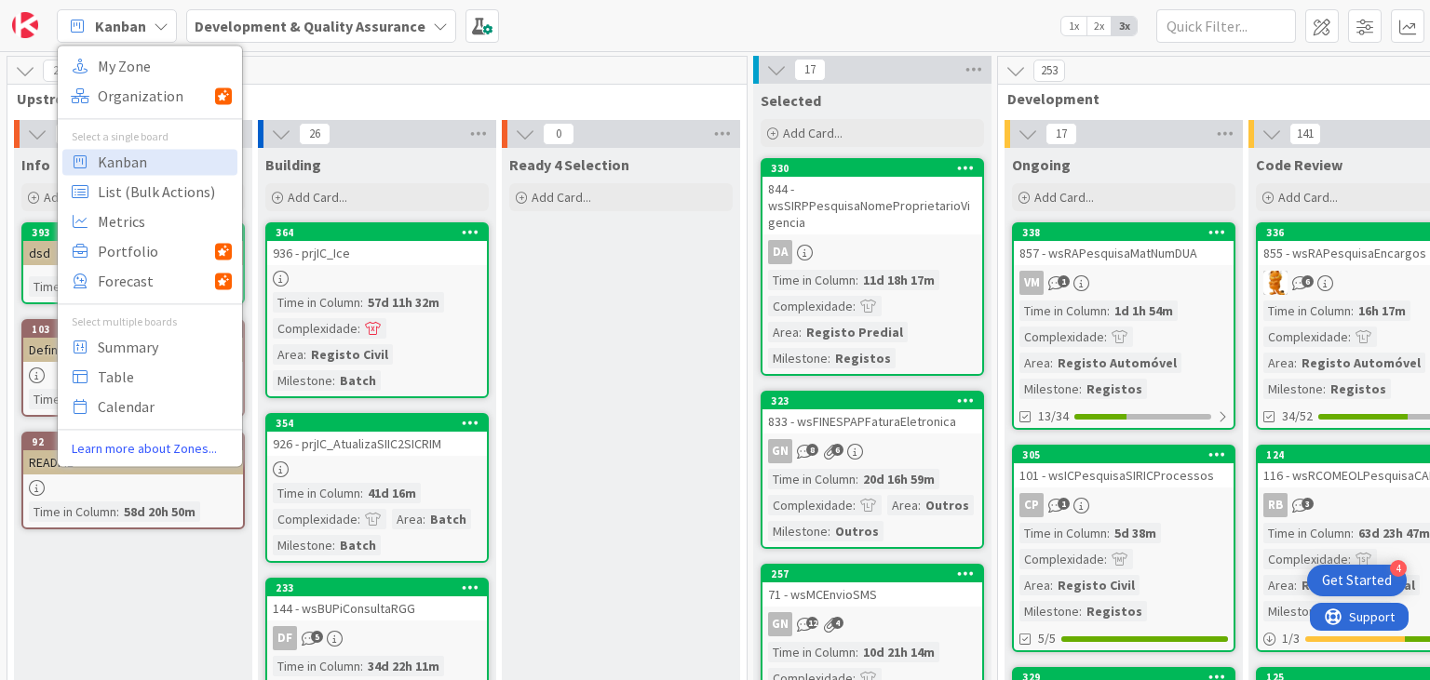
click at [152, 17] on div "Kanban" at bounding box center [117, 26] width 120 height 34
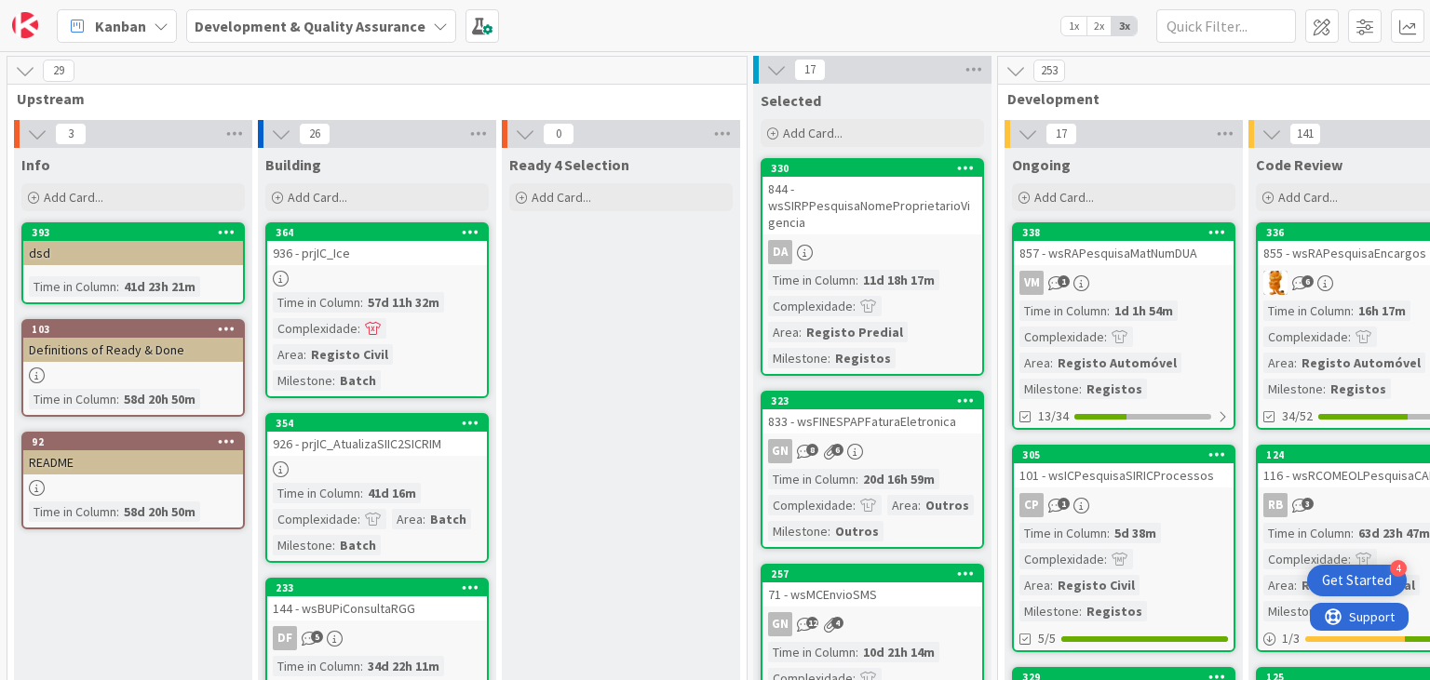
click at [24, 73] on icon at bounding box center [25, 70] width 20 height 20
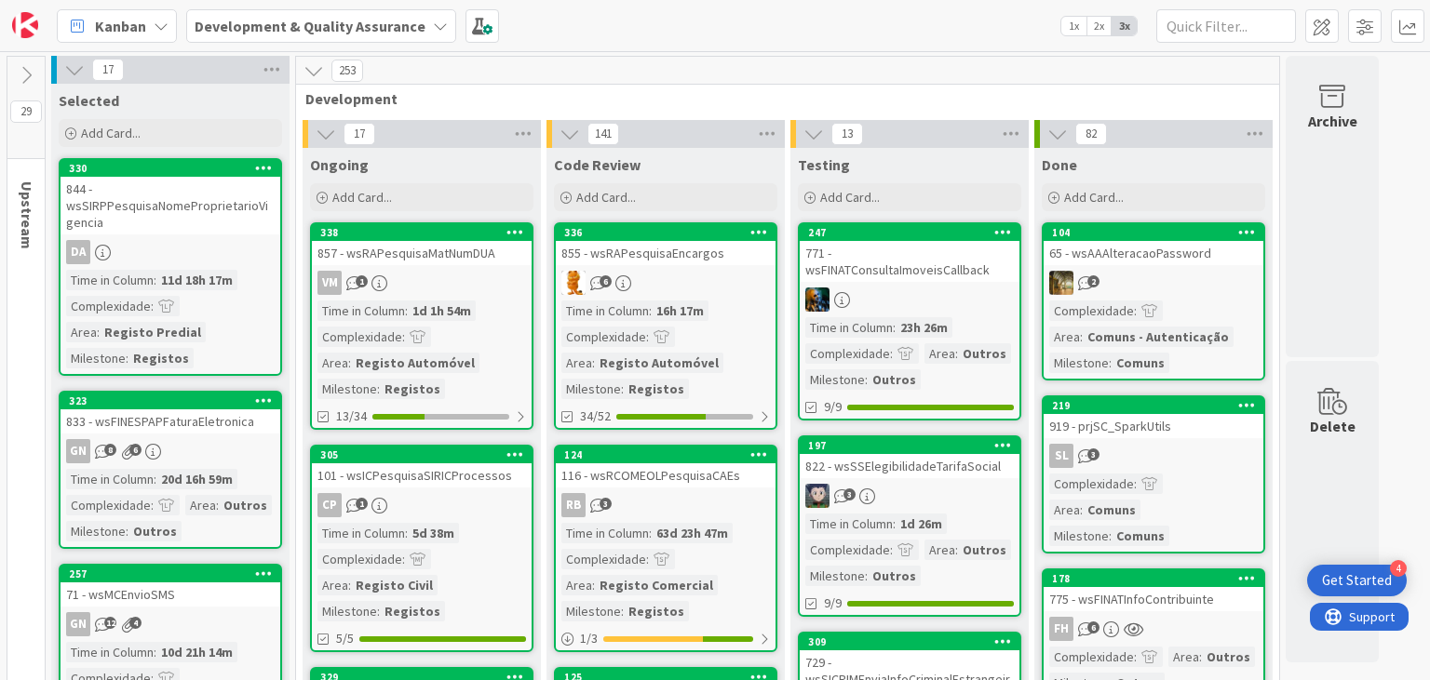
click at [30, 67] on icon at bounding box center [26, 75] width 20 height 20
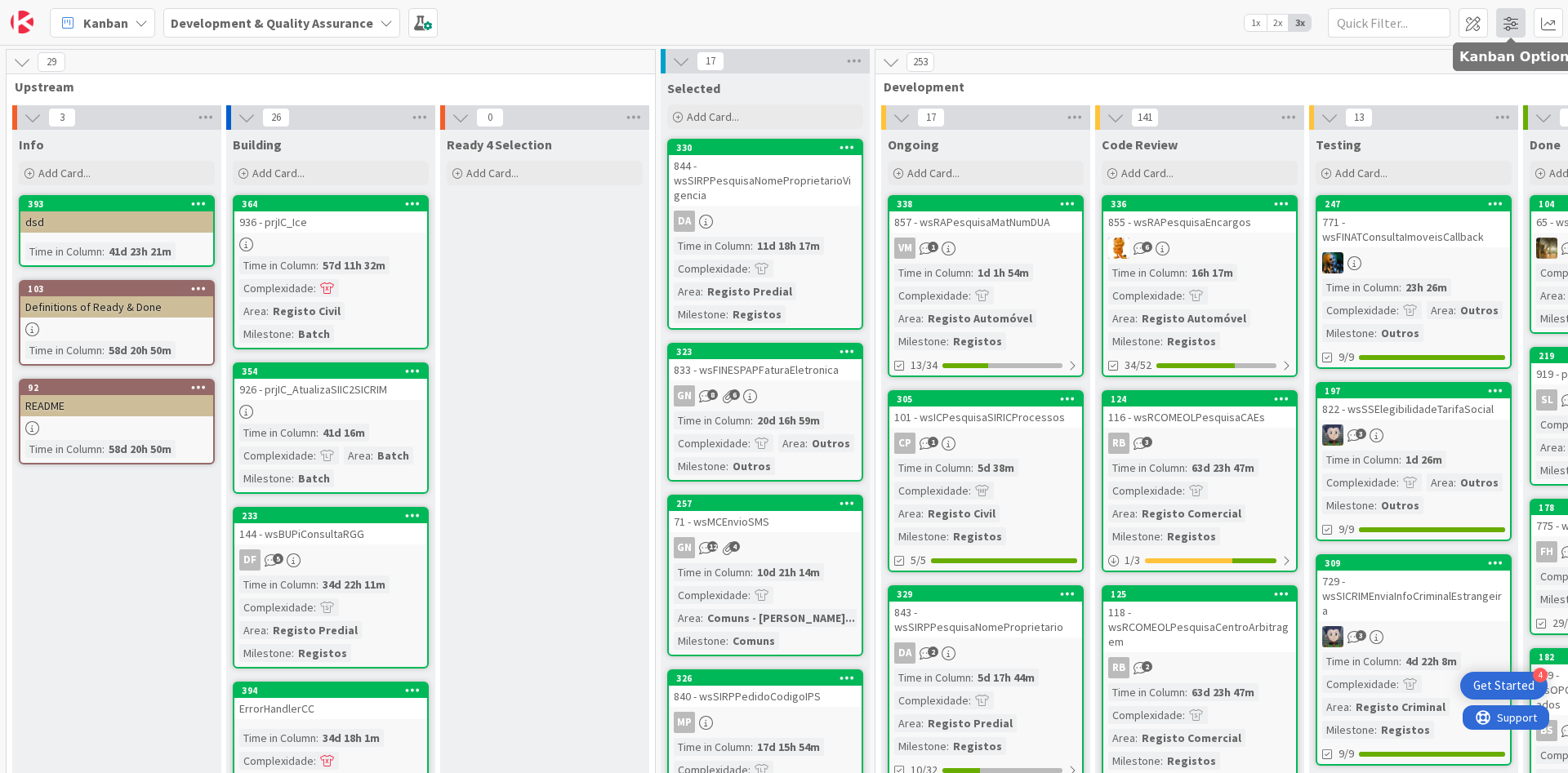
click at [1044, 26] on span at bounding box center [1511, 23] width 30 height 30
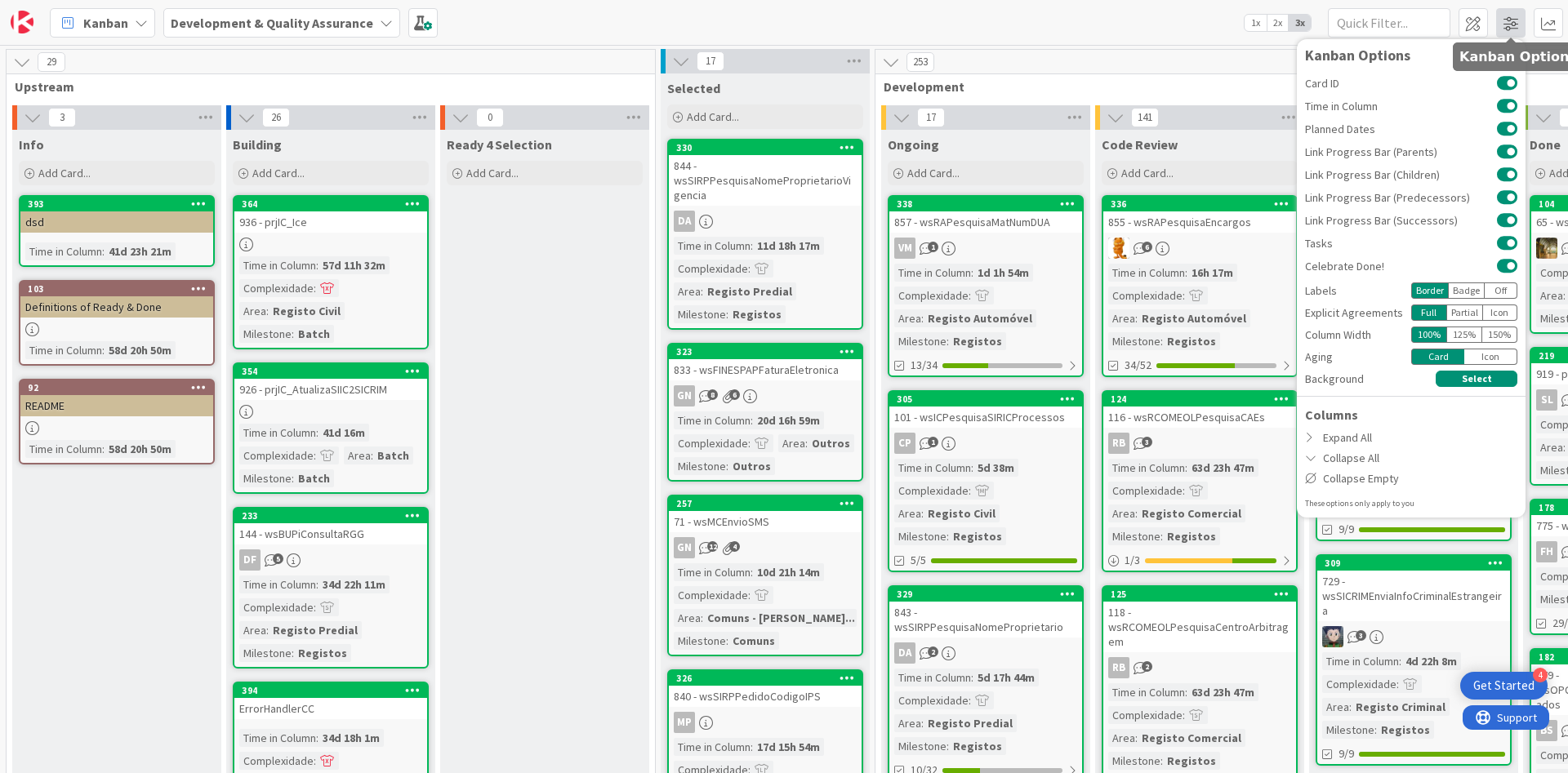
click at [1044, 26] on span at bounding box center [1511, 23] width 30 height 30
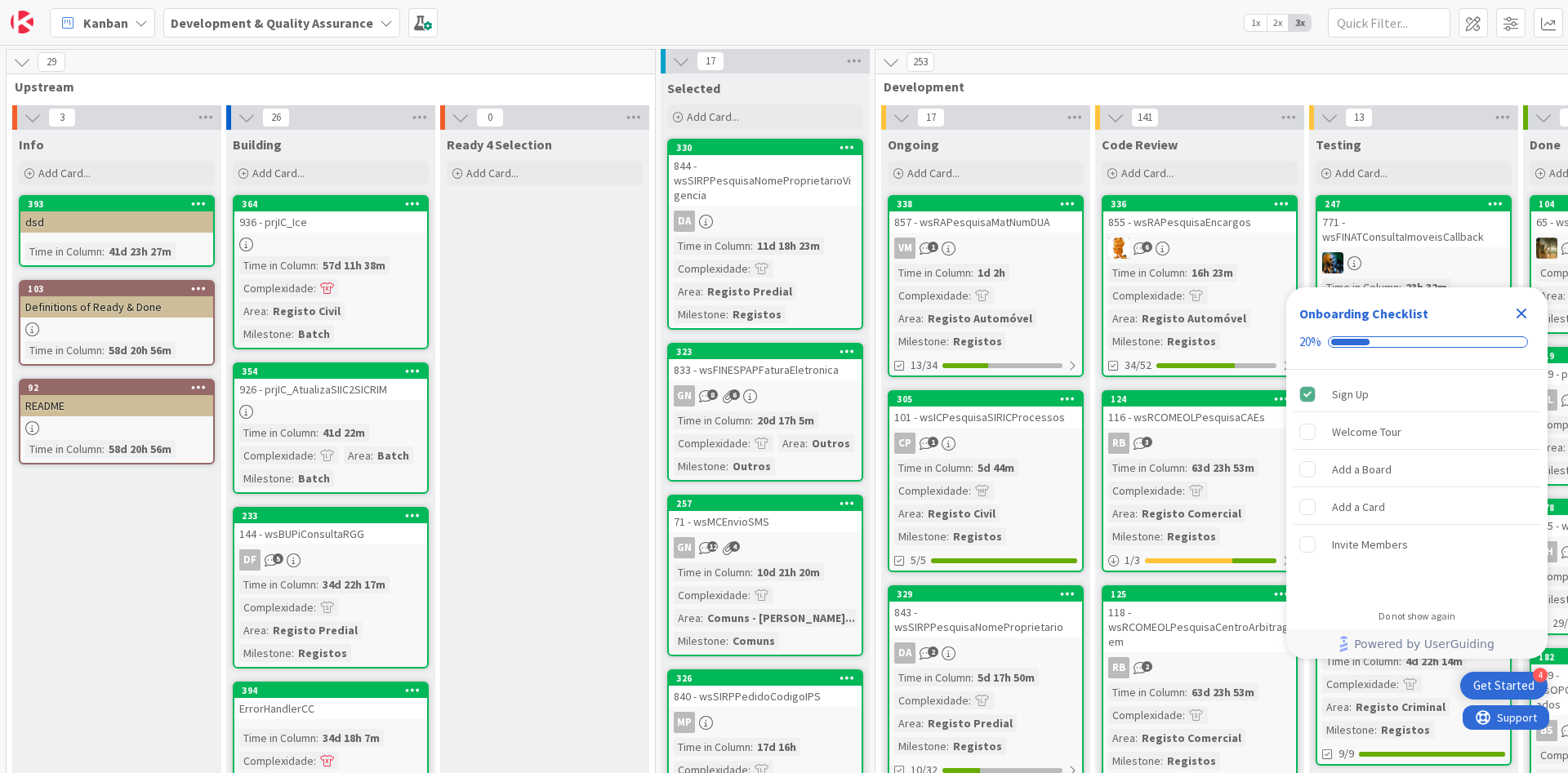
click at [114, 28] on span "Kanban" at bounding box center [105, 23] width 45 height 19
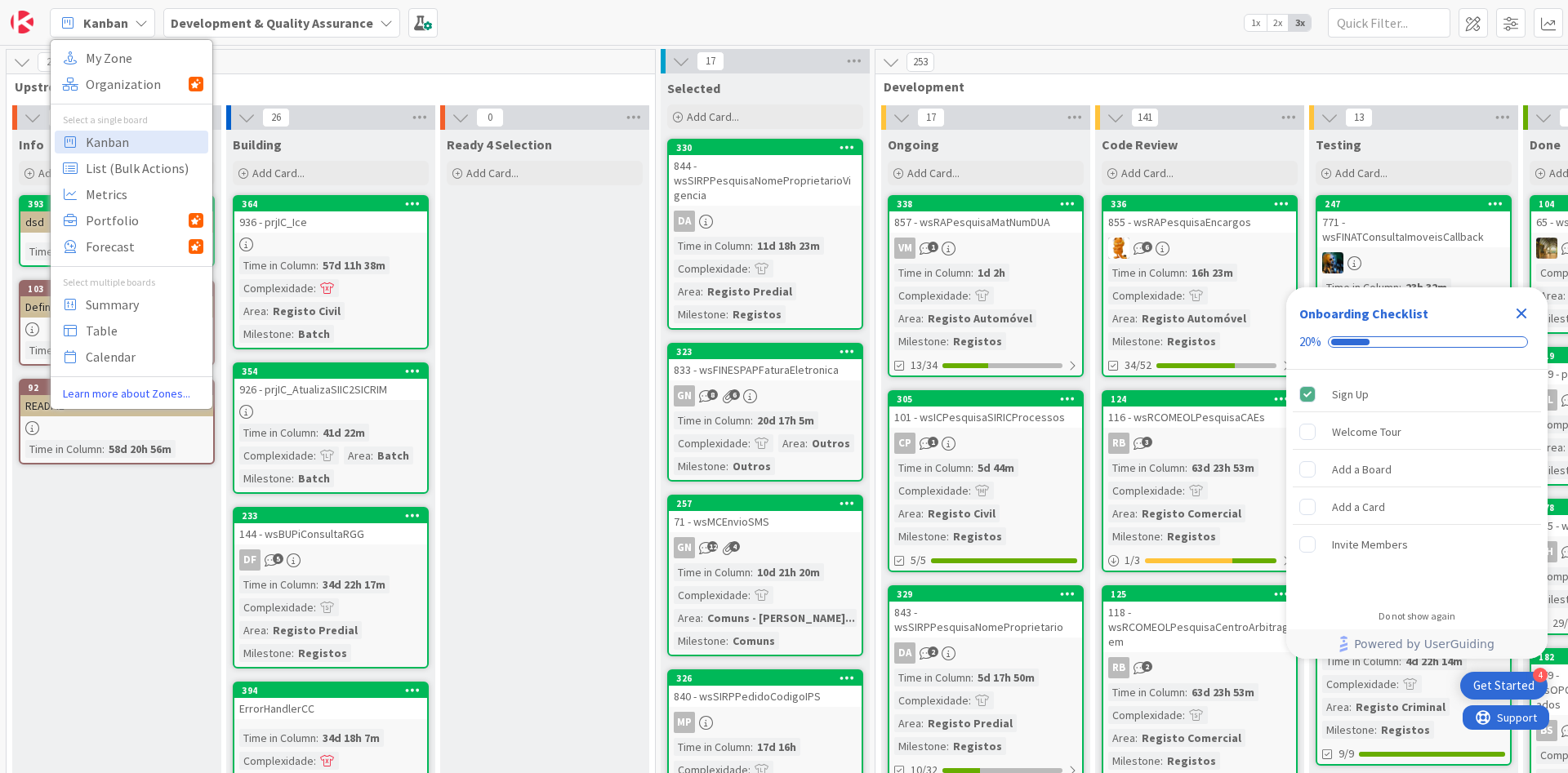
click at [379, 30] on div "Development & Quality Assurance" at bounding box center [282, 23] width 237 height 30
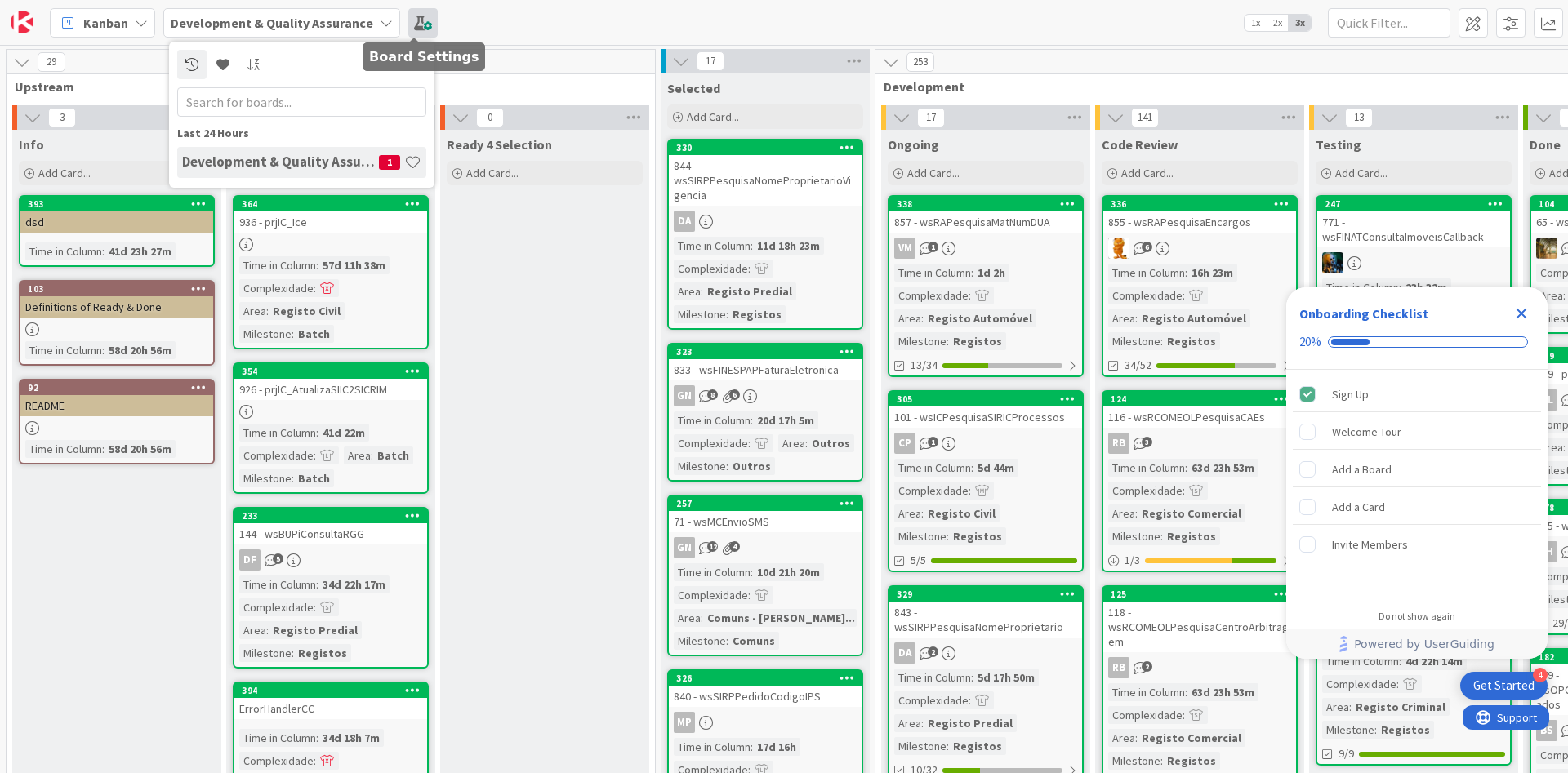
click at [416, 32] on span at bounding box center [423, 23] width 30 height 30
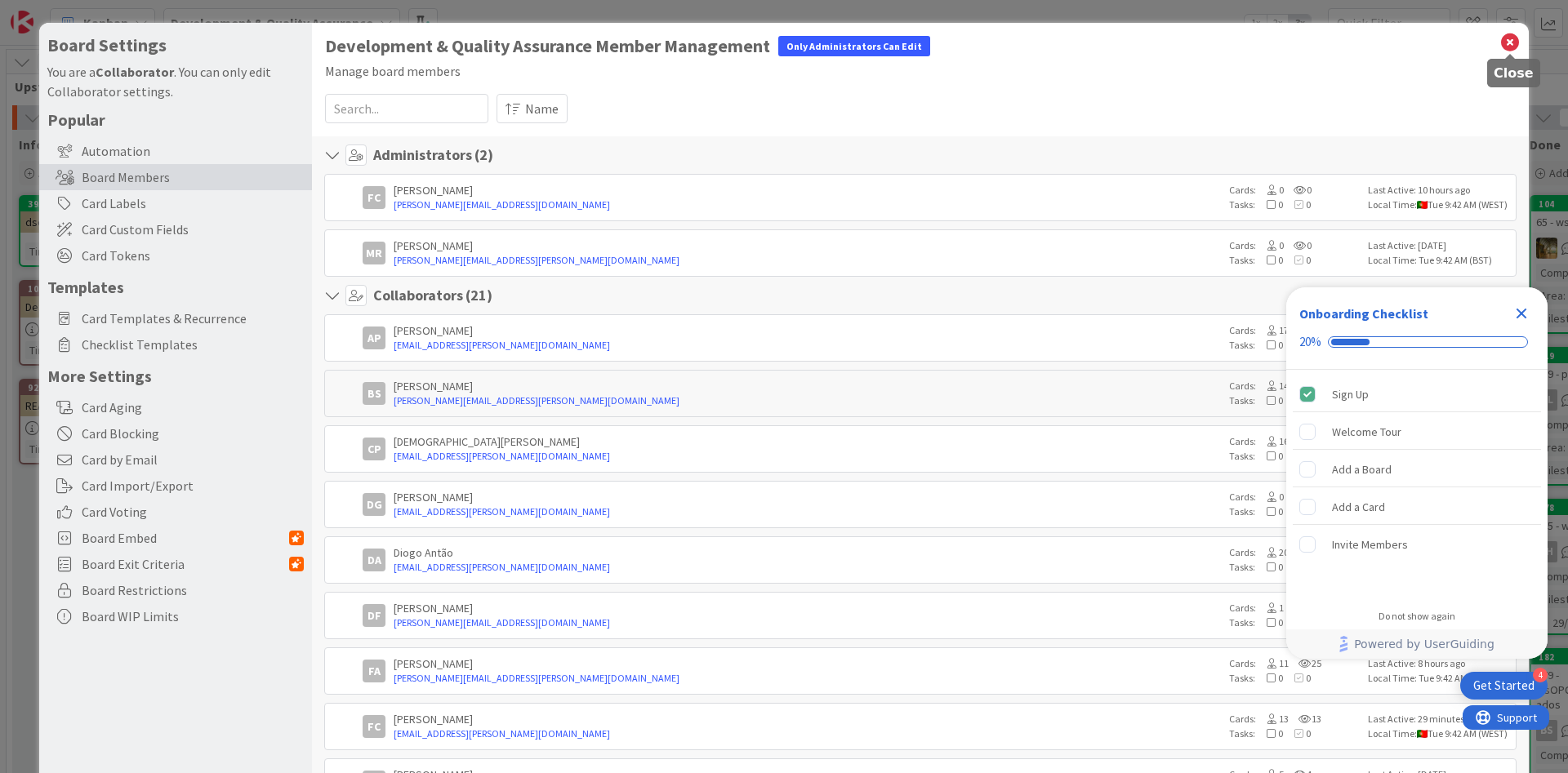
click at [1502, 41] on icon at bounding box center [1510, 42] width 21 height 23
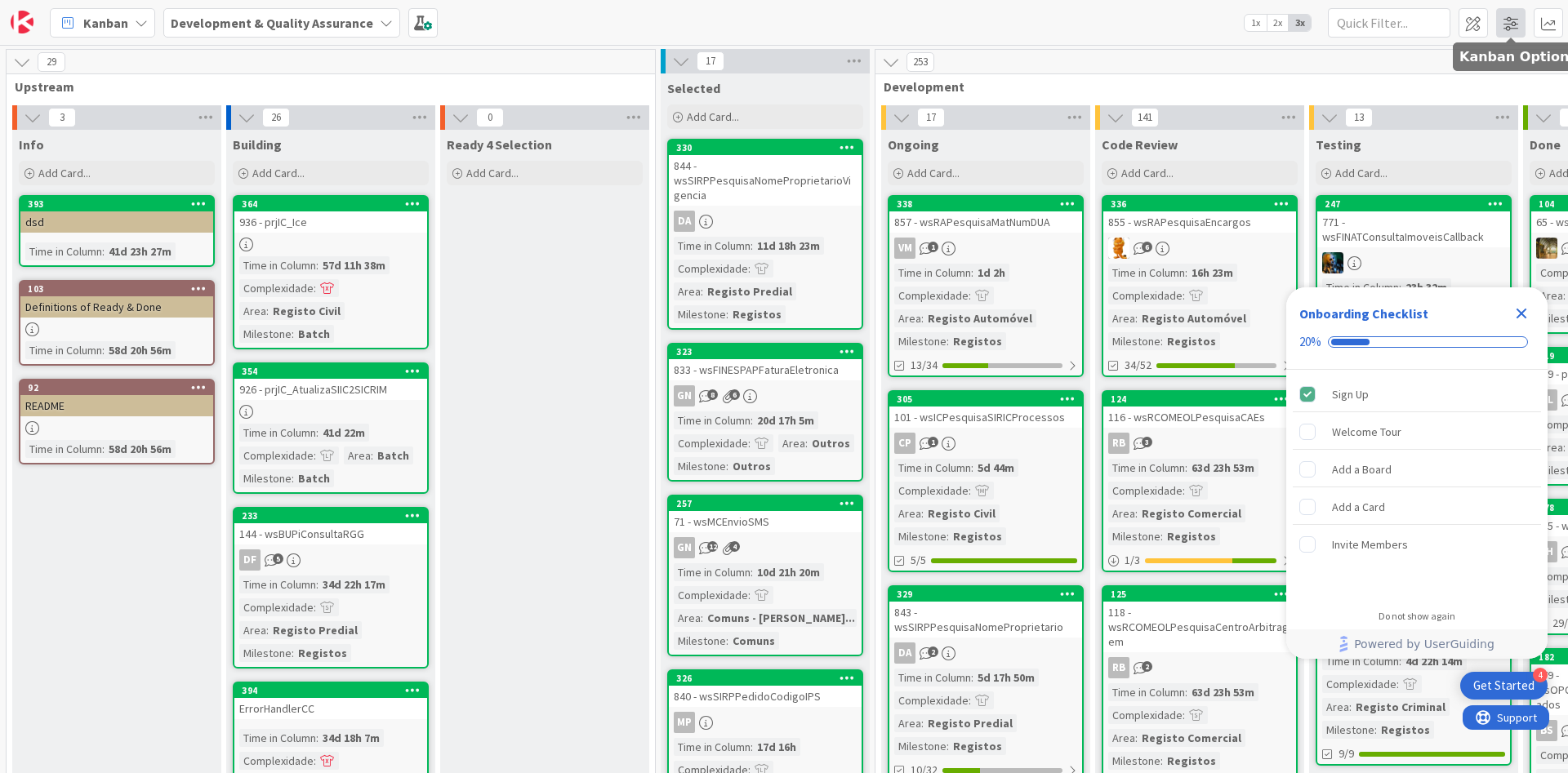
click at [1503, 26] on span at bounding box center [1511, 23] width 30 height 30
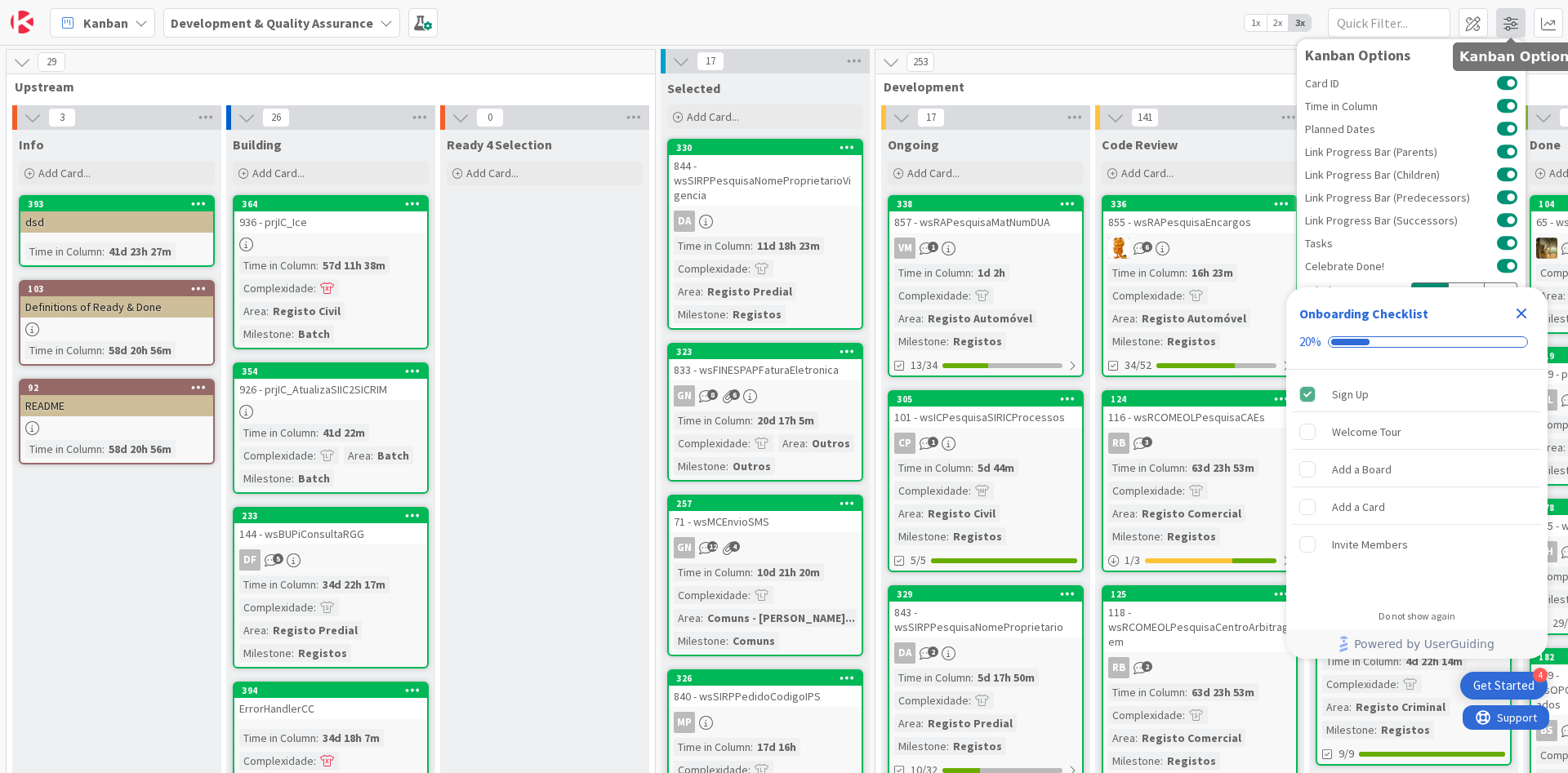
click at [1503, 26] on span at bounding box center [1511, 23] width 30 height 30
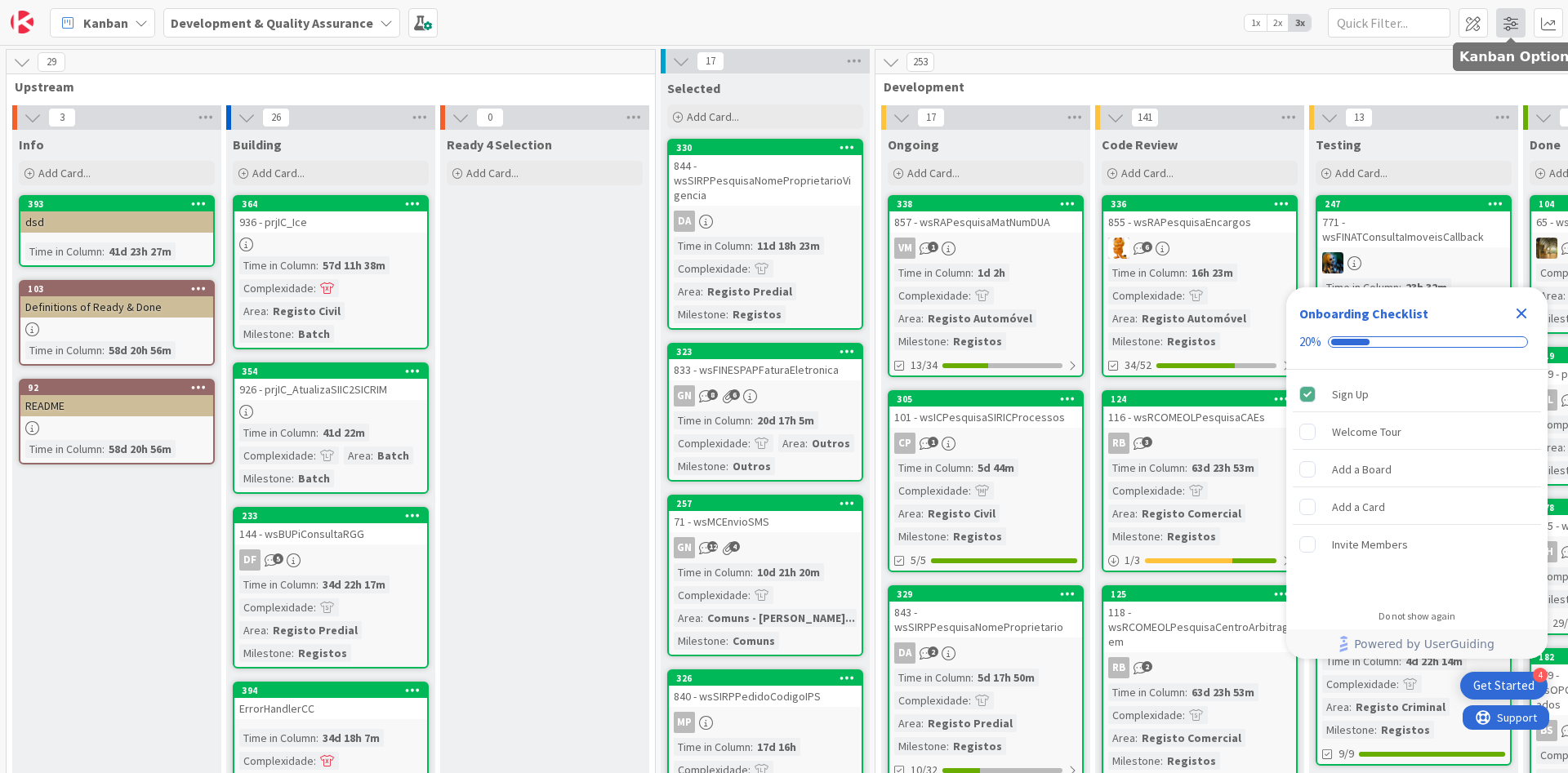
click at [1503, 26] on span at bounding box center [1511, 23] width 30 height 30
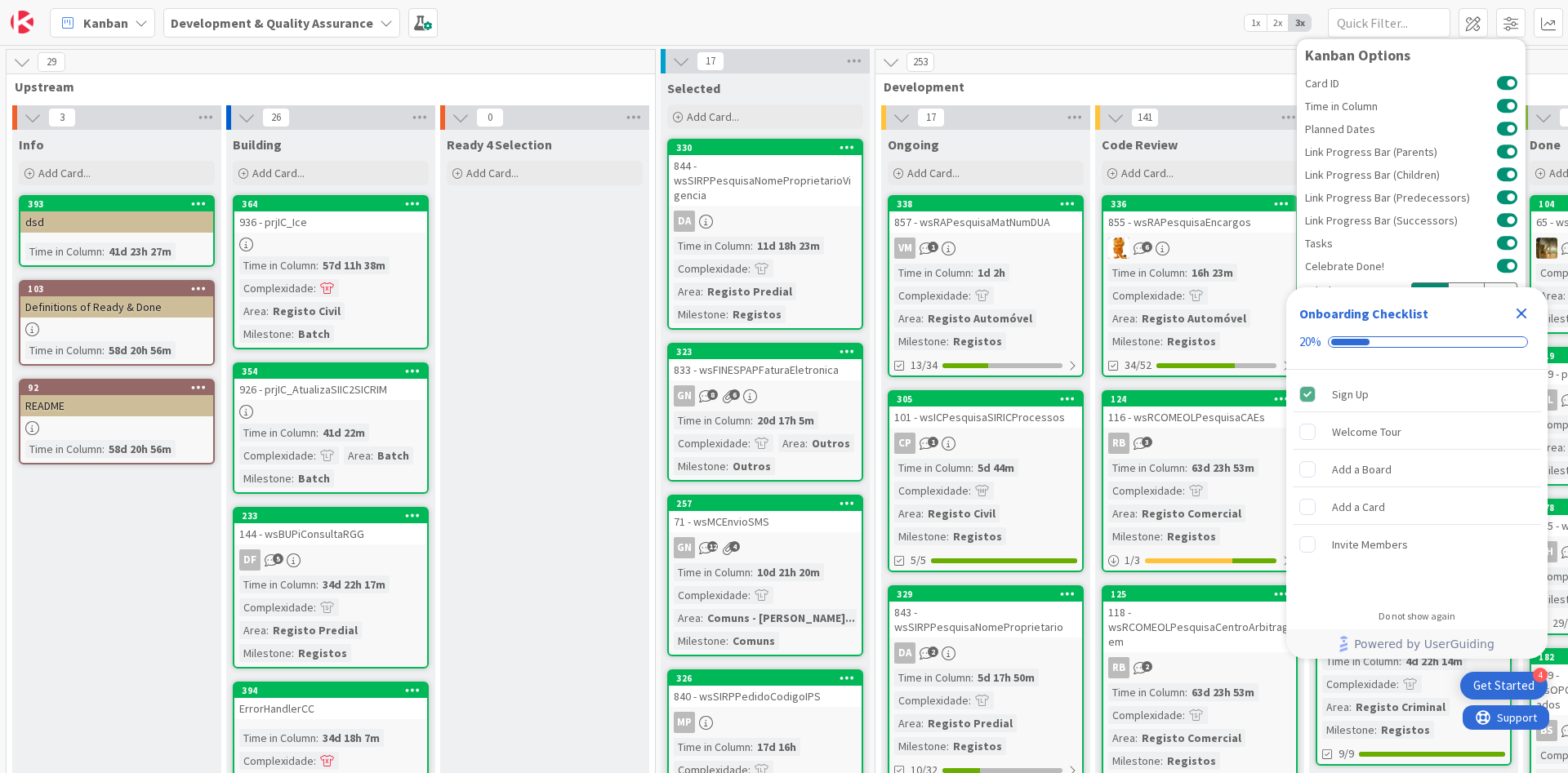
click at [1517, 318] on icon "Close Checklist" at bounding box center [1521, 314] width 11 height 11
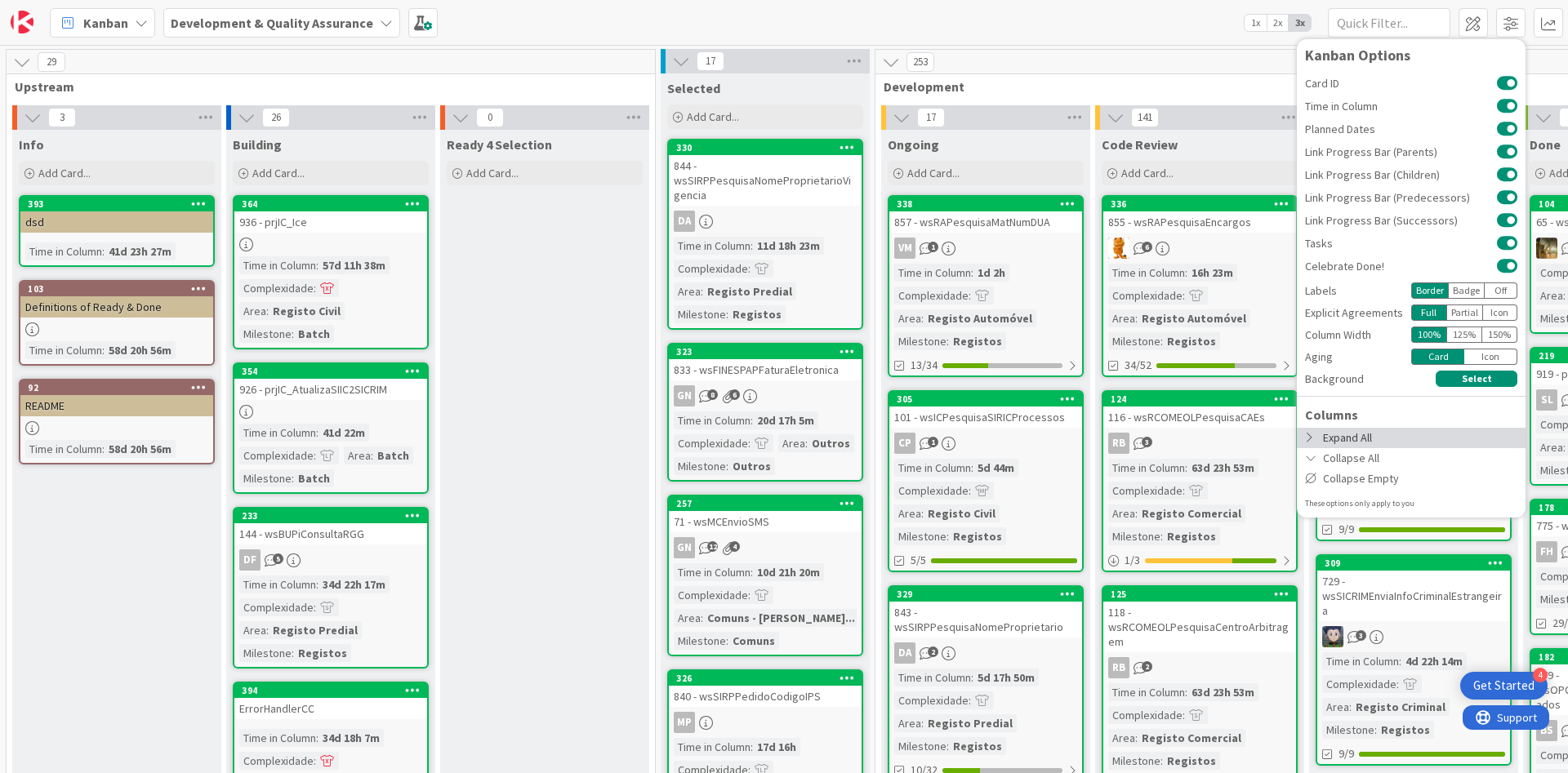
click at [1380, 441] on div "Expand All" at bounding box center [1411, 438] width 229 height 20
click at [1327, 447] on div "Expand All" at bounding box center [1411, 438] width 229 height 20
click at [1307, 440] on icon at bounding box center [1311, 437] width 13 height 11
click at [1535, 28] on span at bounding box center [1549, 23] width 30 height 30
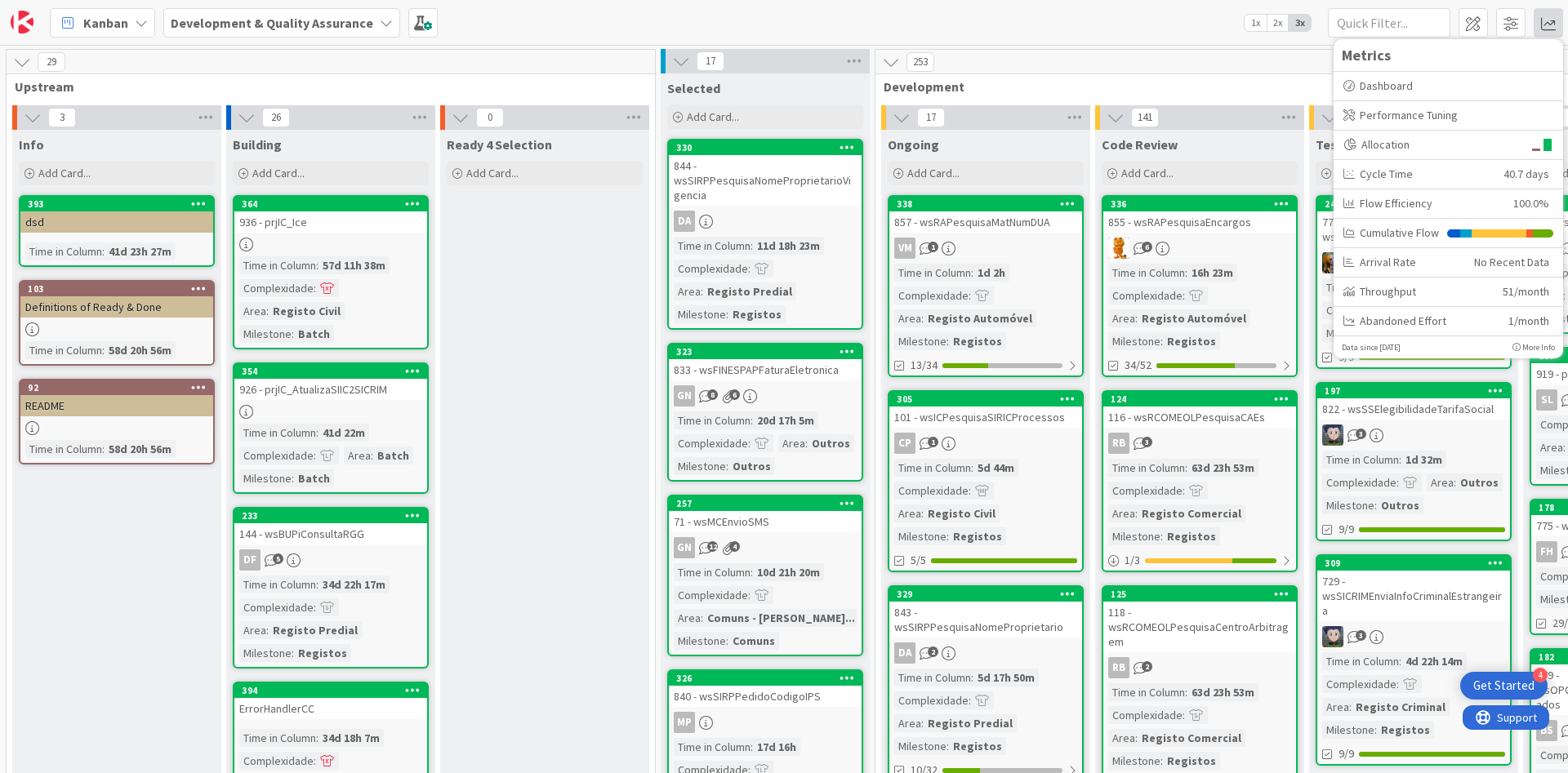
click at [16, 61] on icon at bounding box center [22, 61] width 18 height 18
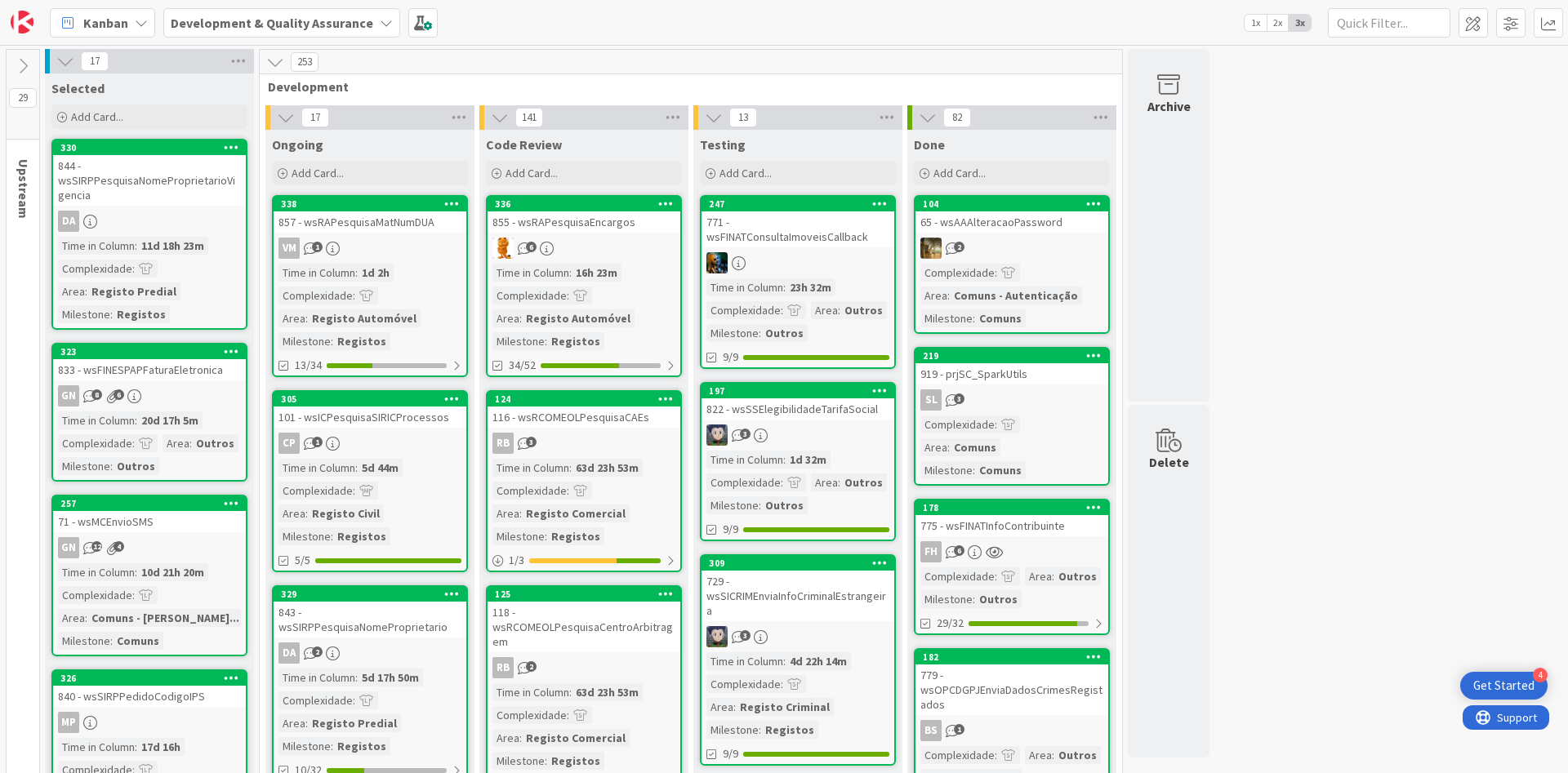
click at [28, 182] on span "Upstream" at bounding box center [24, 189] width 17 height 60
click at [19, 101] on span "29" at bounding box center [23, 98] width 28 height 19
click at [18, 66] on icon at bounding box center [23, 66] width 18 height 18
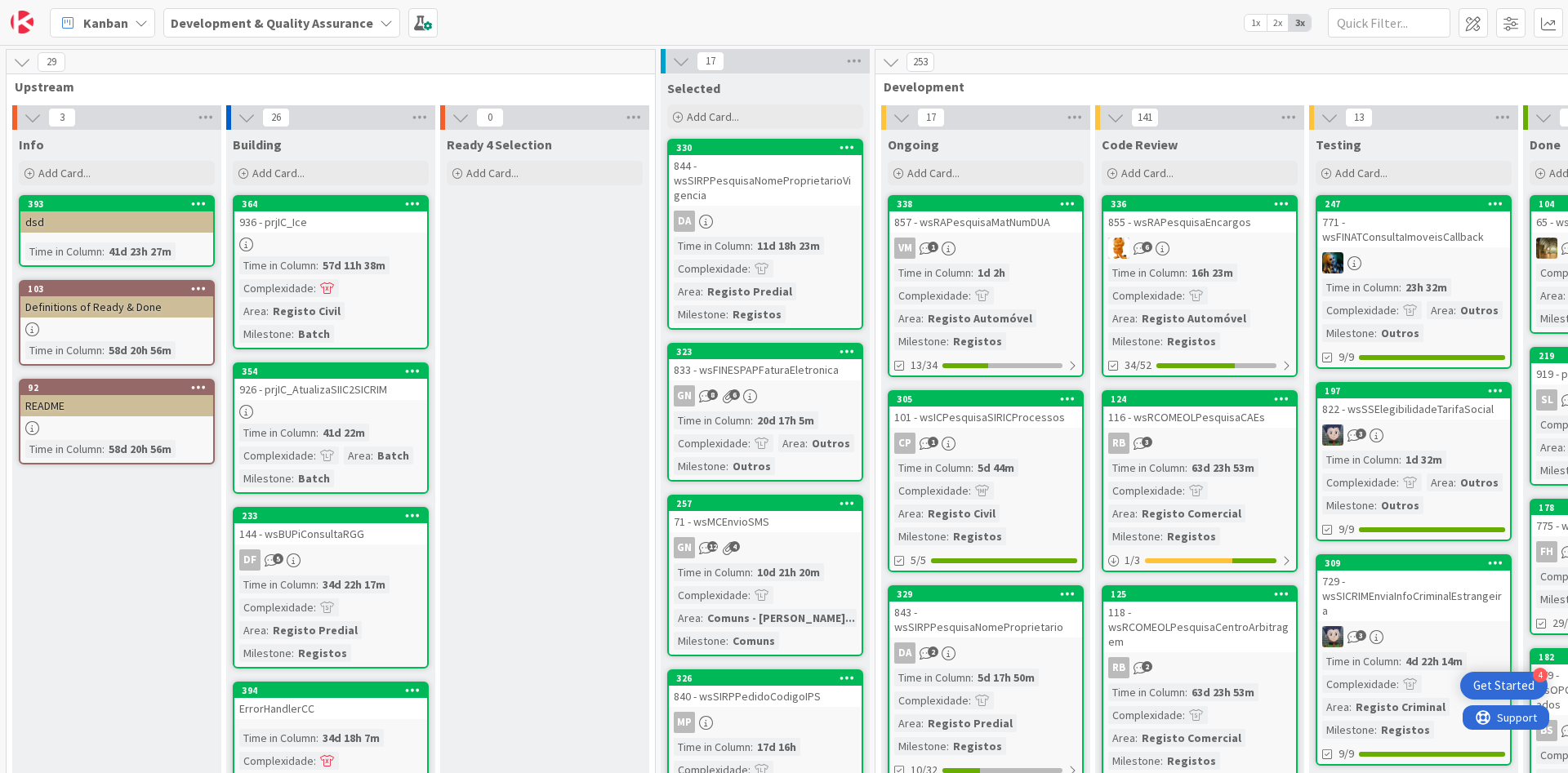
scroll to position [0, 263]
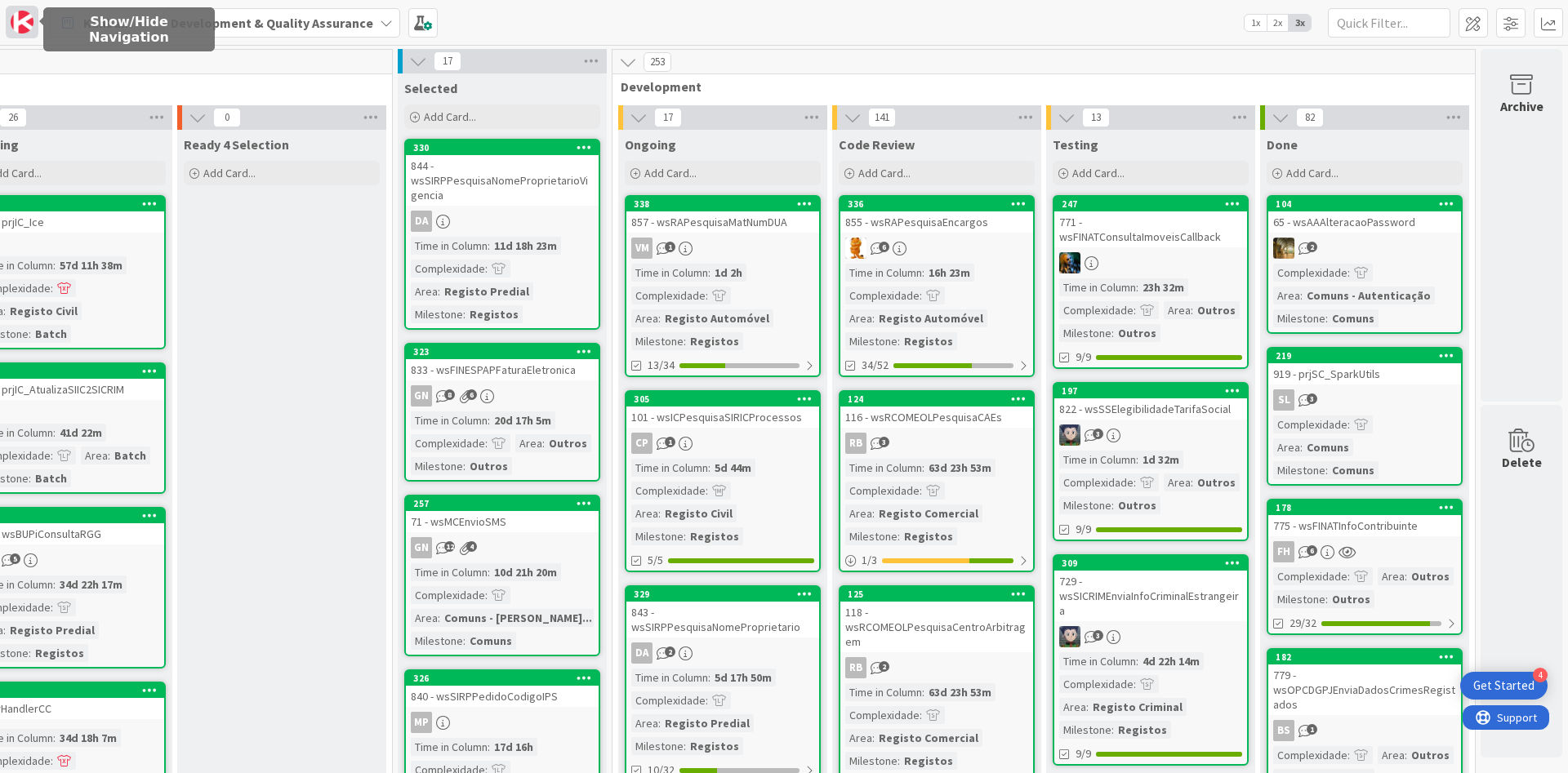
click at [26, 27] on img at bounding box center [22, 22] width 23 height 23
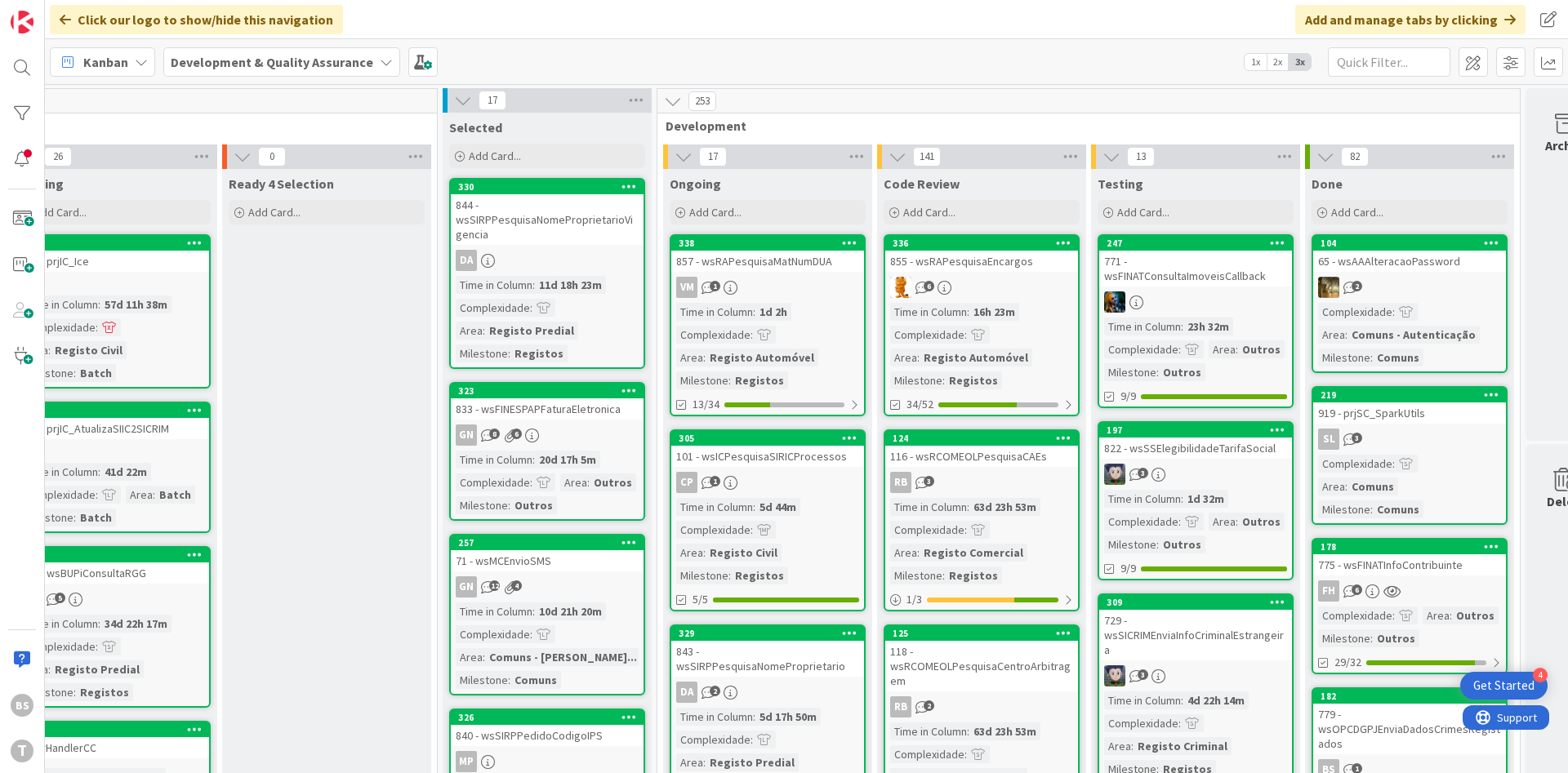
click at [27, 87] on div "BS T" at bounding box center [22, 386] width 45 height 773
click at [25, 77] on div at bounding box center [22, 68] width 32 height 32
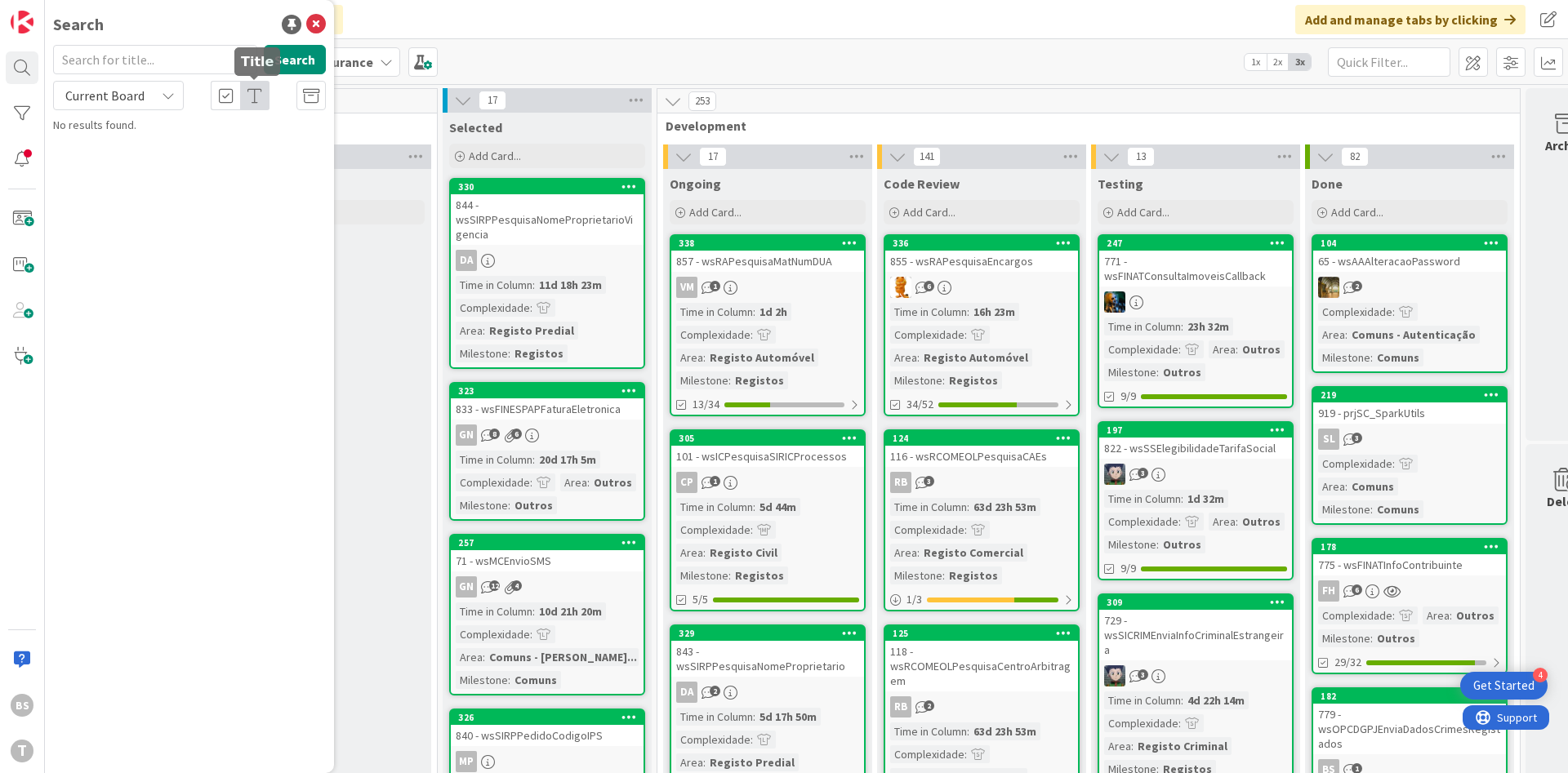
click at [260, 100] on icon at bounding box center [254, 97] width 15 height 17
click at [147, 100] on div "Current Board" at bounding box center [118, 96] width 131 height 30
click at [31, 113] on div at bounding box center [22, 113] width 32 height 32
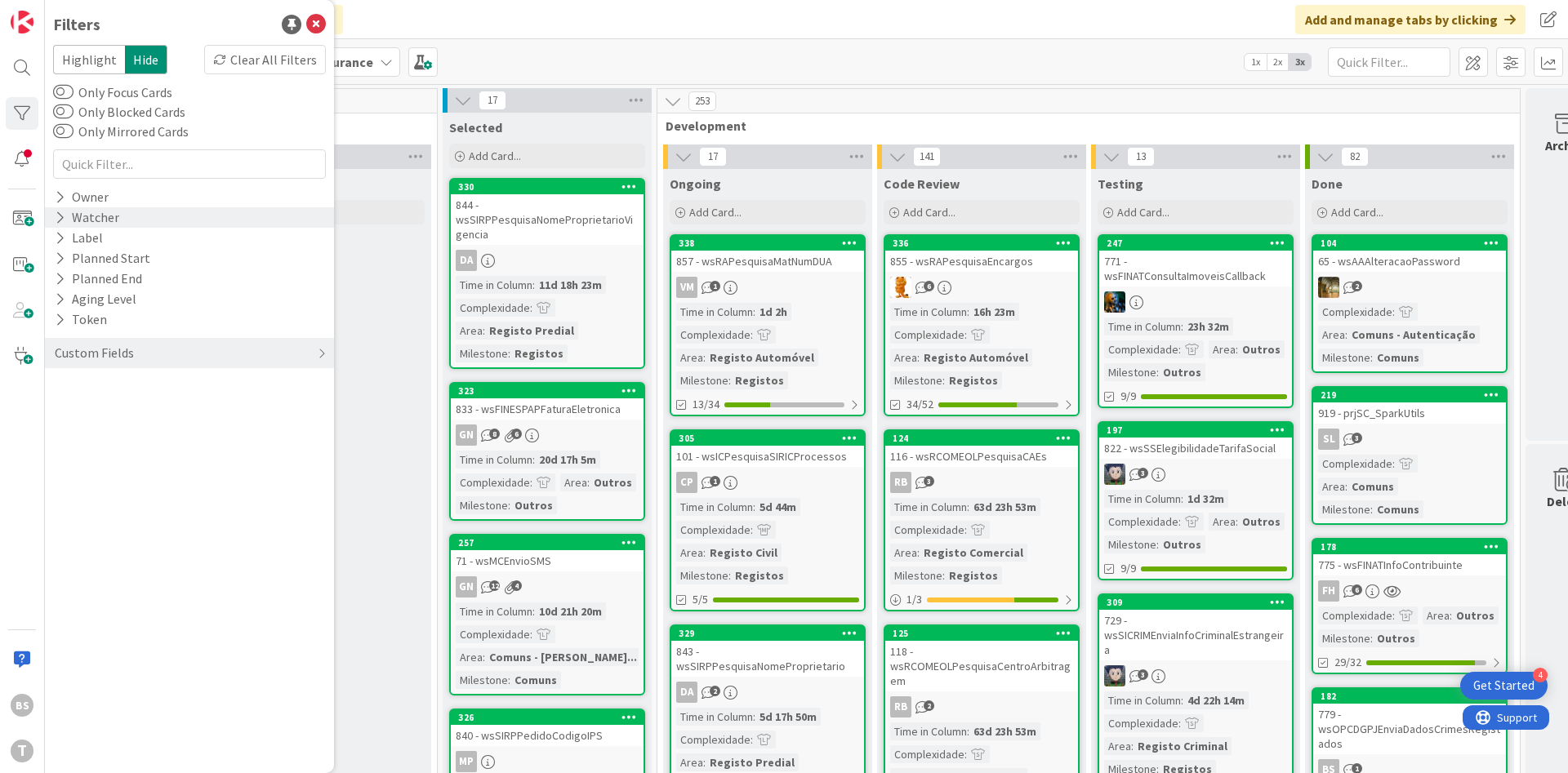
click at [104, 227] on div "Watcher" at bounding box center [86, 217] width 68 height 20
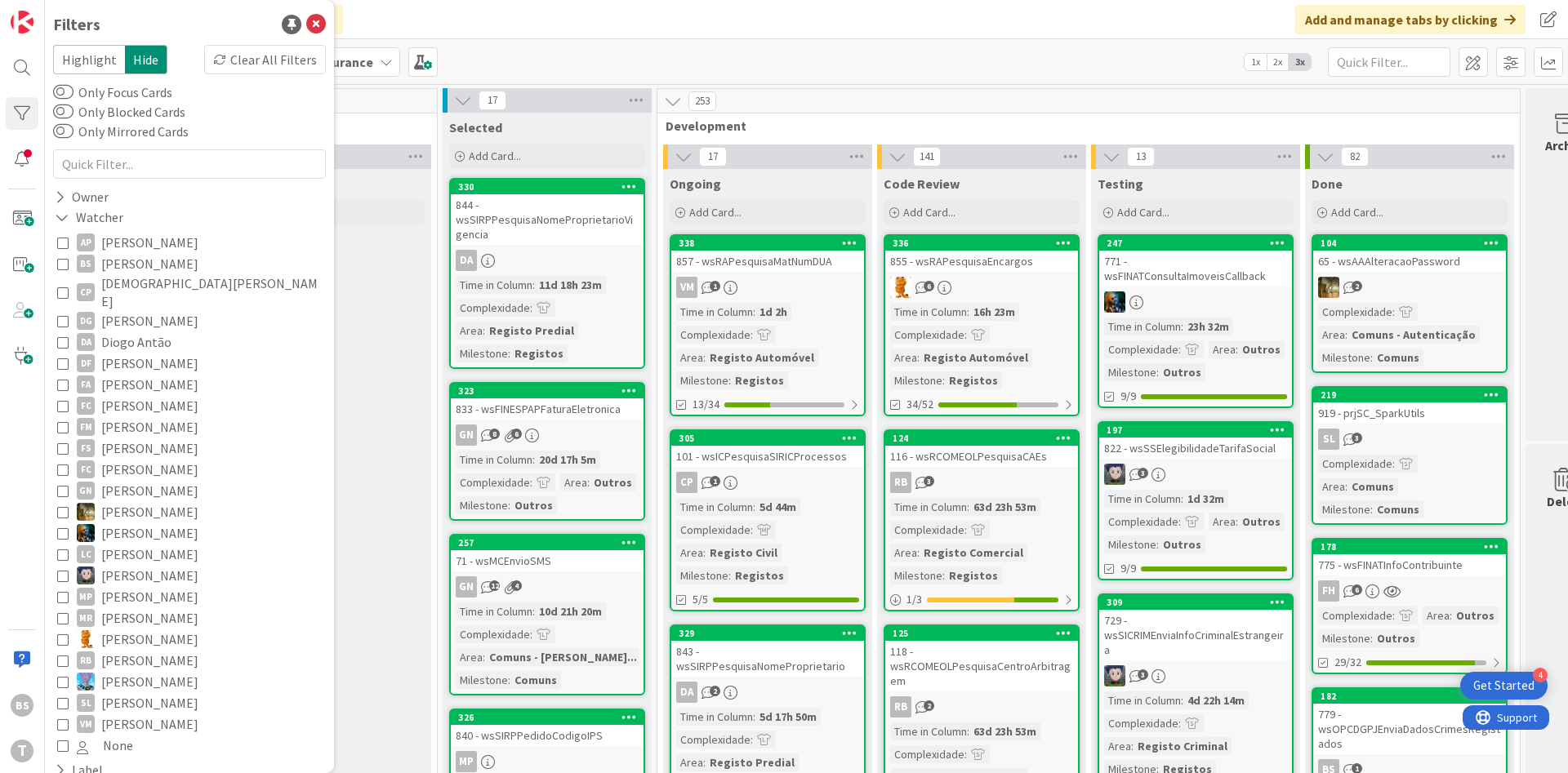
click at [116, 271] on span "[PERSON_NAME]" at bounding box center [149, 264] width 97 height 21
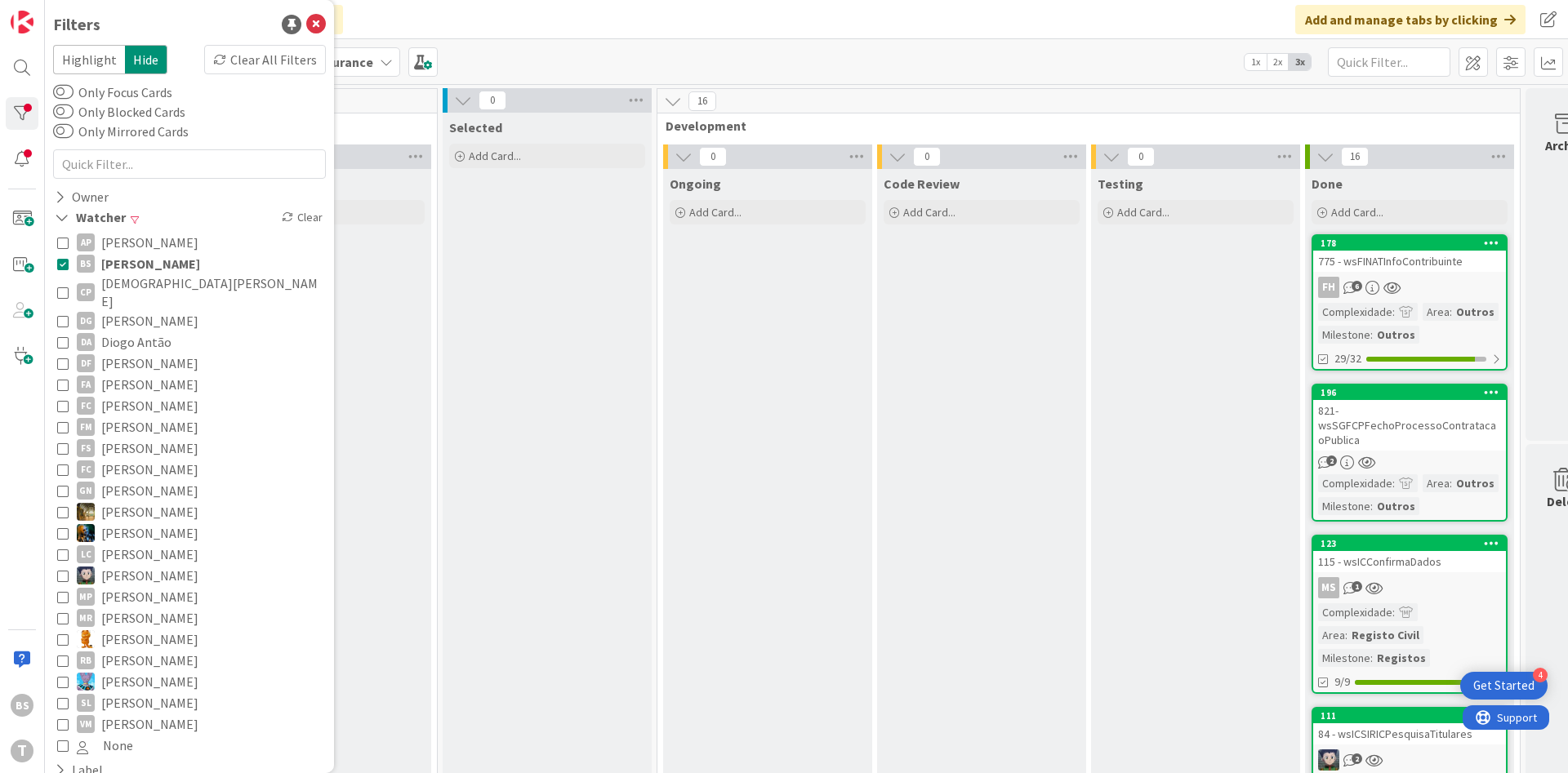
scroll to position [0, 308]
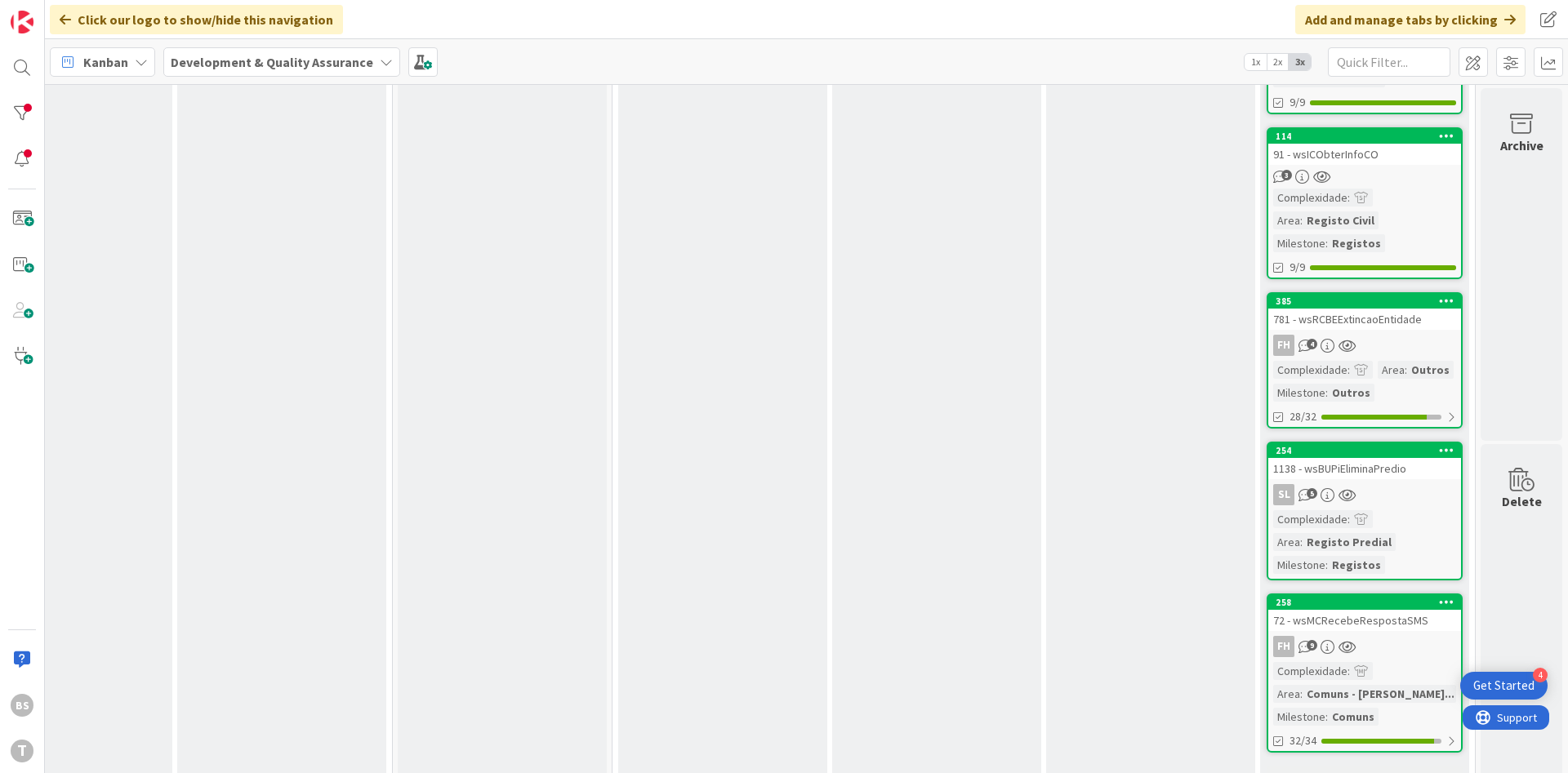
scroll to position [1105, 308]
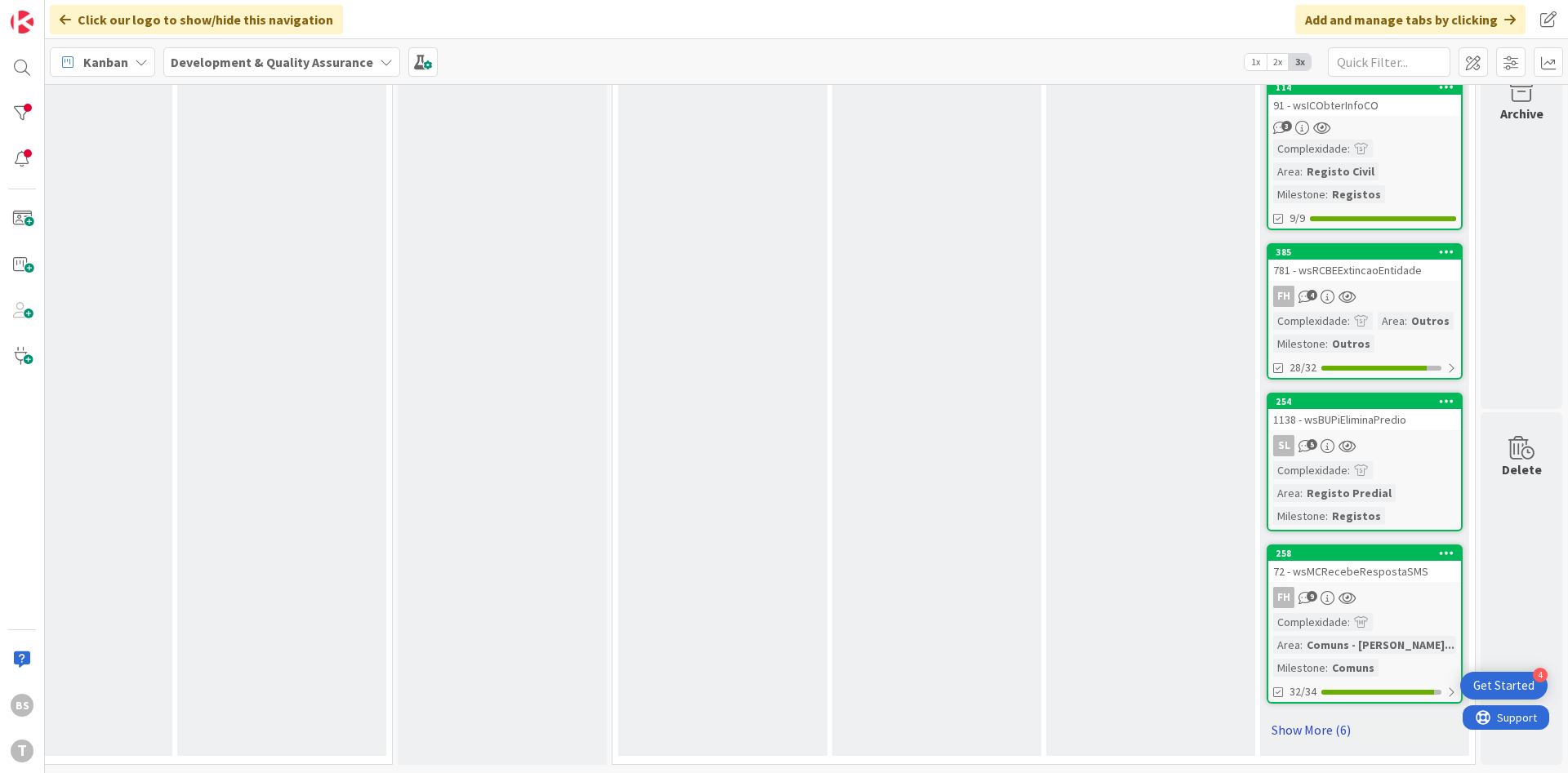
click at [1331, 728] on link "Show More (6)" at bounding box center [1364, 730] width 196 height 26
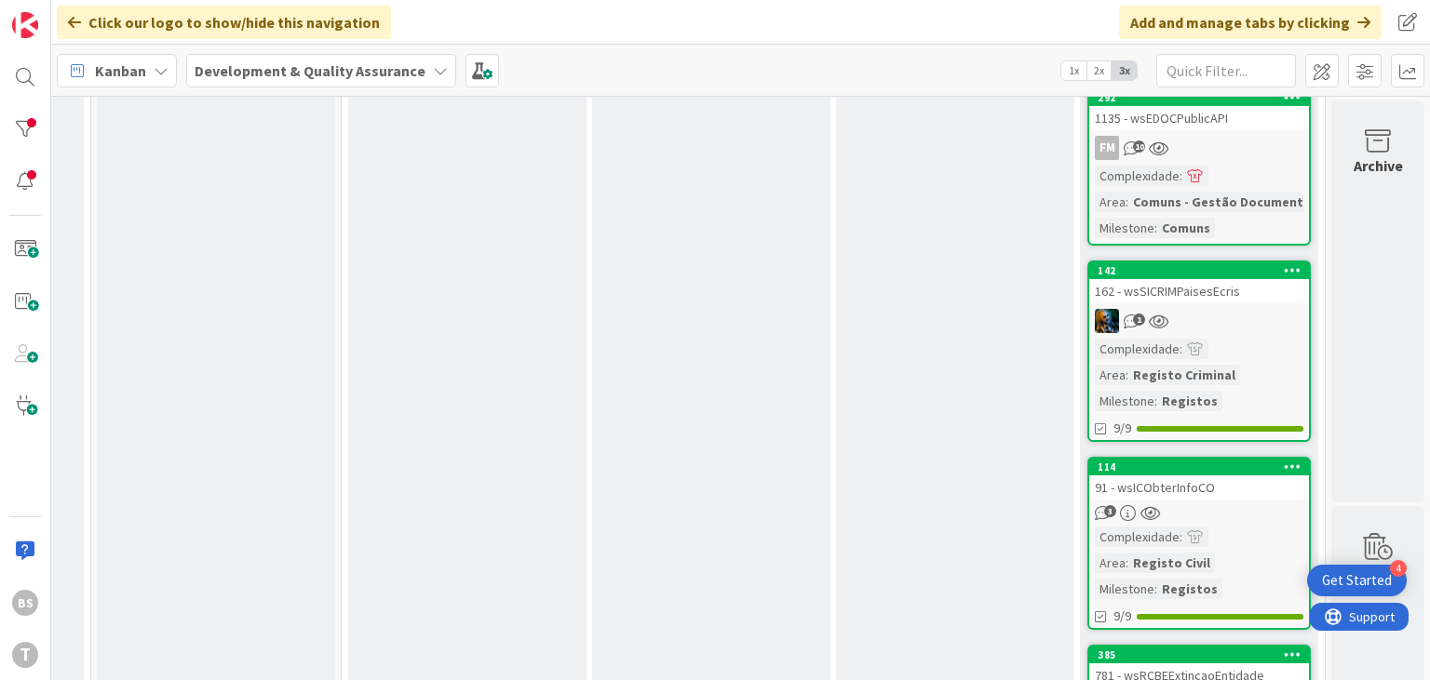
scroll to position [717, 707]
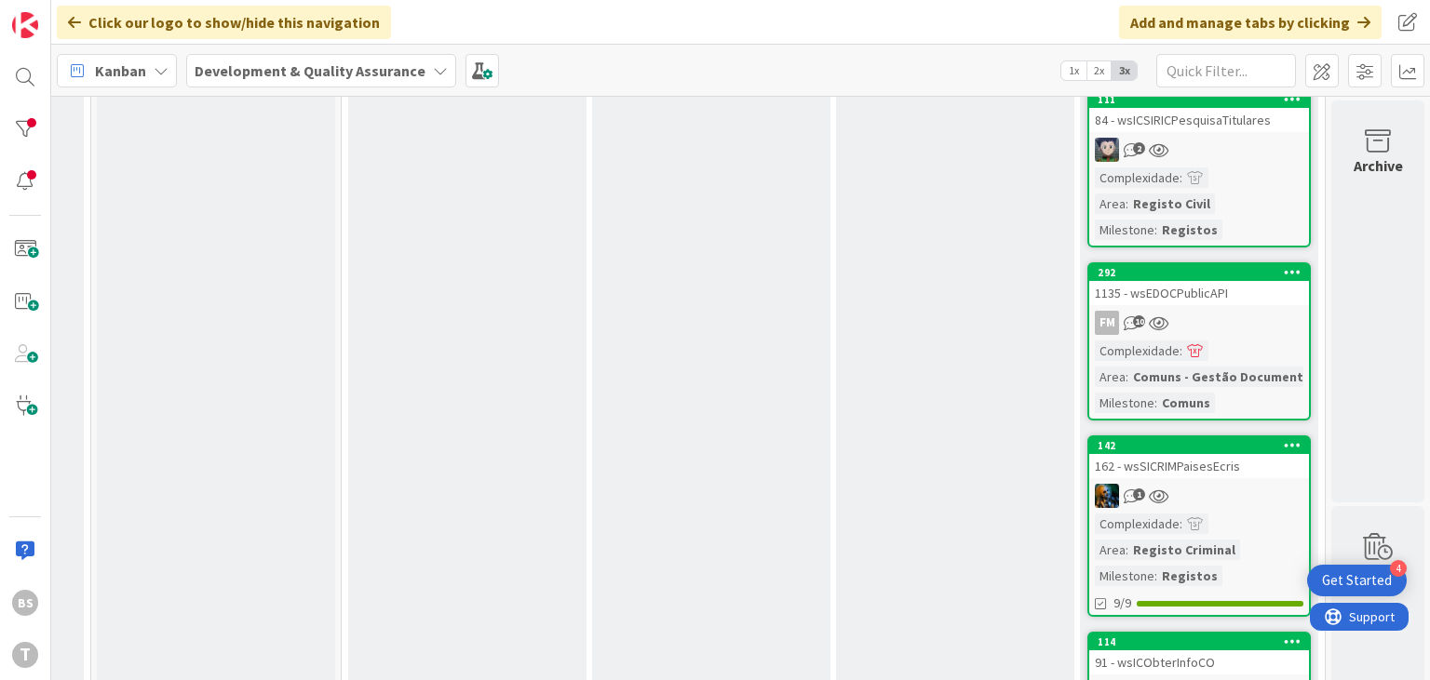
click at [1242, 168] on div "Complexidade : Area : Registo Civil Milestone : Registos" at bounding box center [1199, 204] width 208 height 73
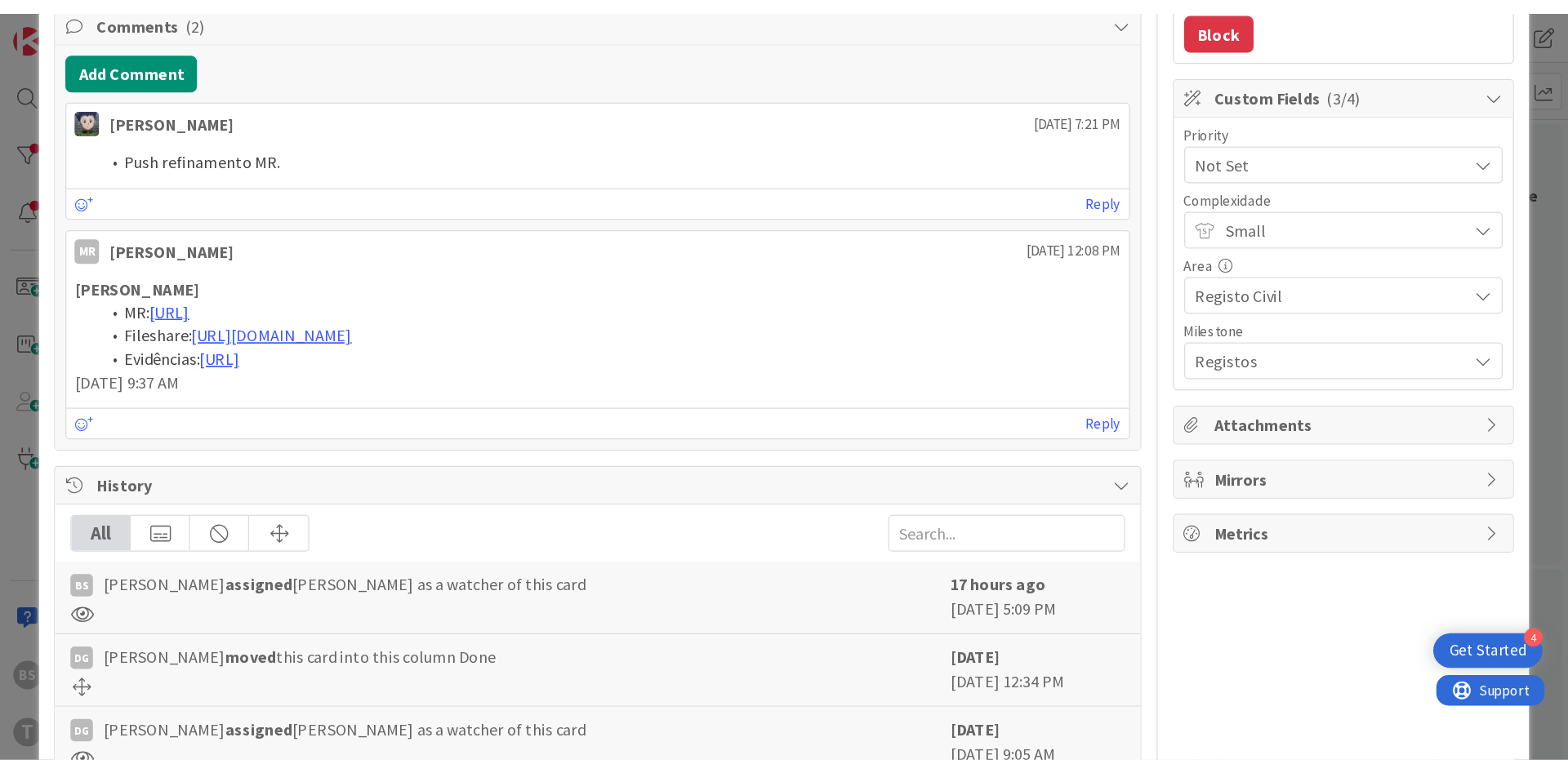
scroll to position [296, 0]
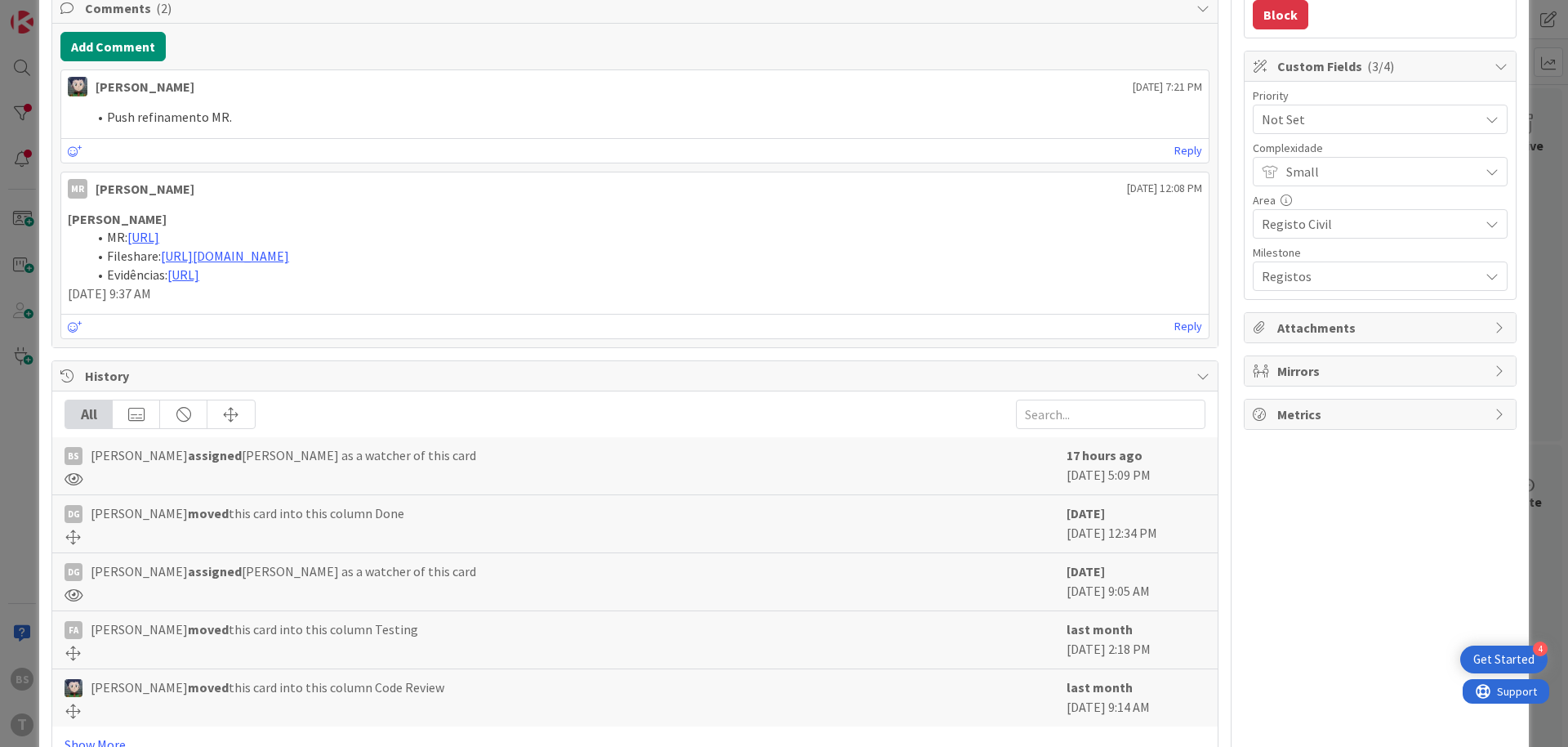
type textarea "x"
